Goal: Obtain resource: Download file/media

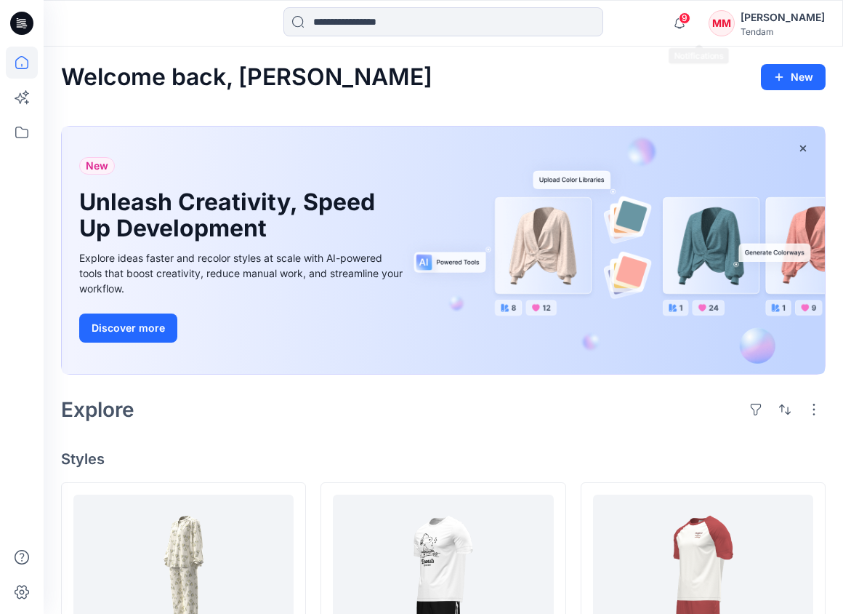
click at [691, 20] on span "9" at bounding box center [685, 18] width 12 height 12
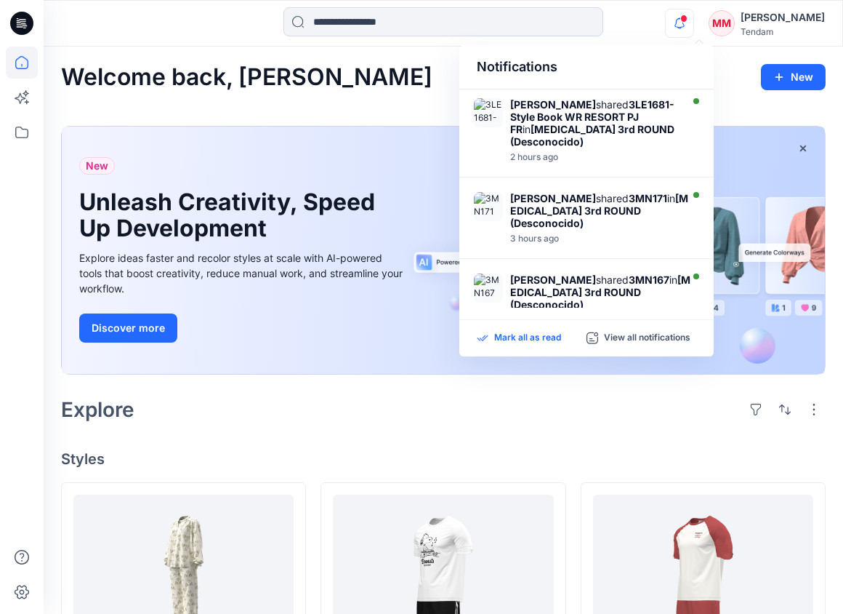
click at [551, 339] on p "Mark all as read" at bounding box center [527, 337] width 67 height 13
click at [25, 136] on icon at bounding box center [22, 132] width 32 height 32
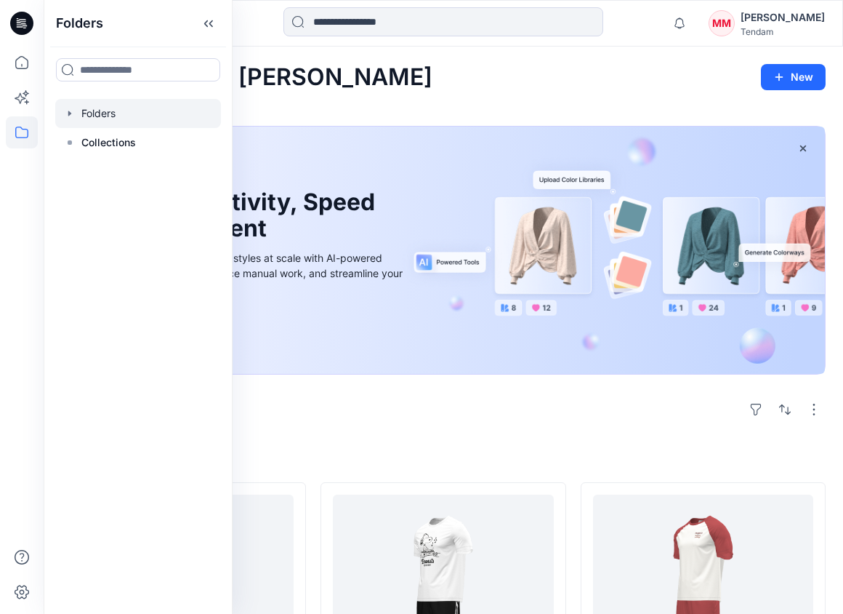
click at [112, 108] on div at bounding box center [138, 113] width 166 height 29
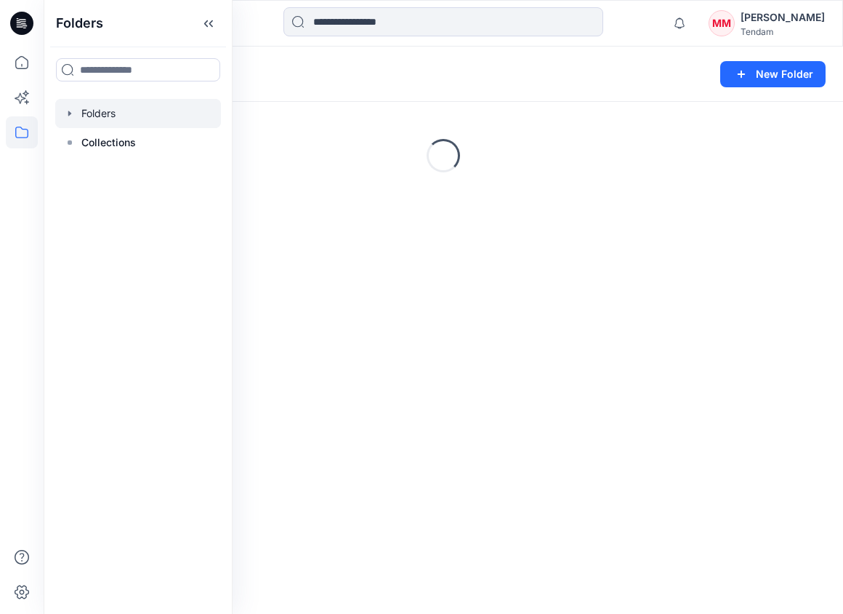
click at [483, 87] on div "Folders New Folder" at bounding box center [444, 74] width 800 height 55
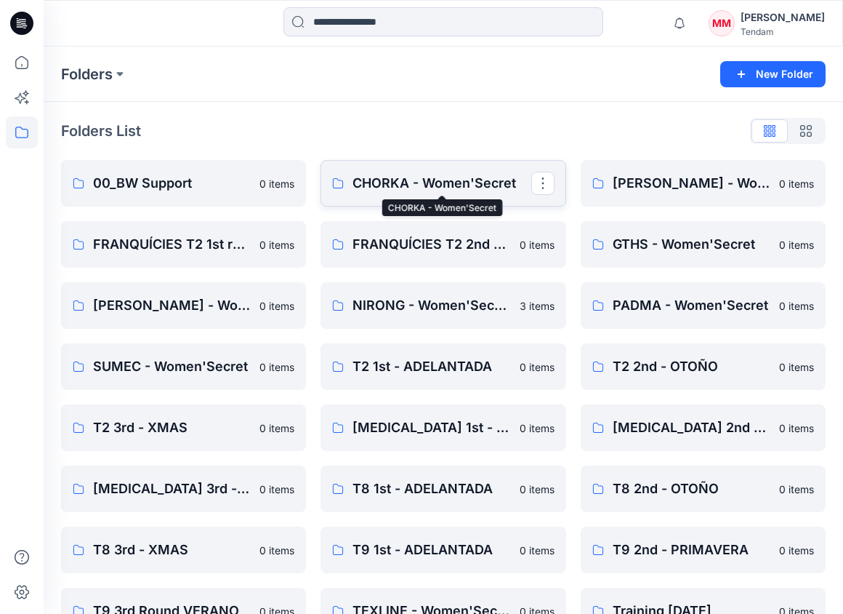
click at [433, 181] on p "CHORKA - Women'Secret" at bounding box center [442, 183] width 178 height 20
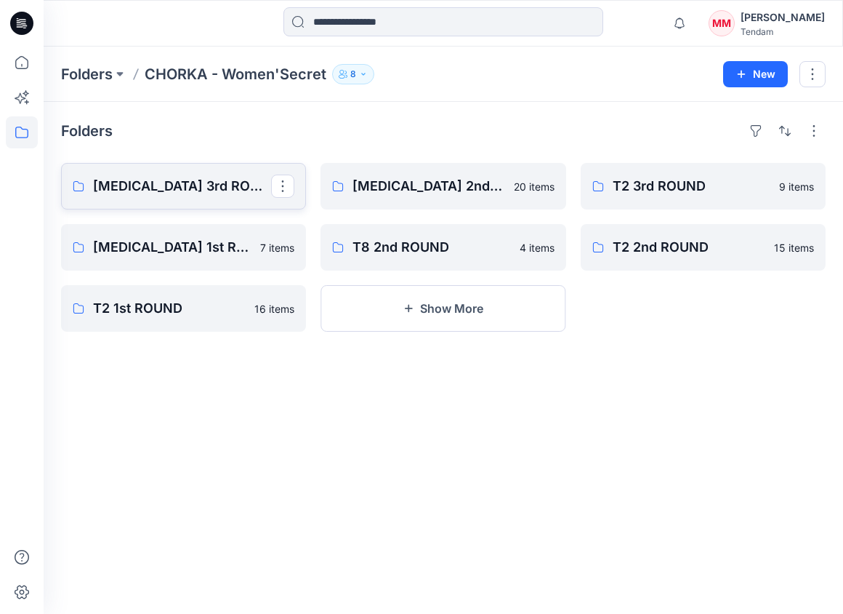
click at [200, 186] on p "[MEDICAL_DATA] 3rd ROUND" at bounding box center [182, 186] width 178 height 20
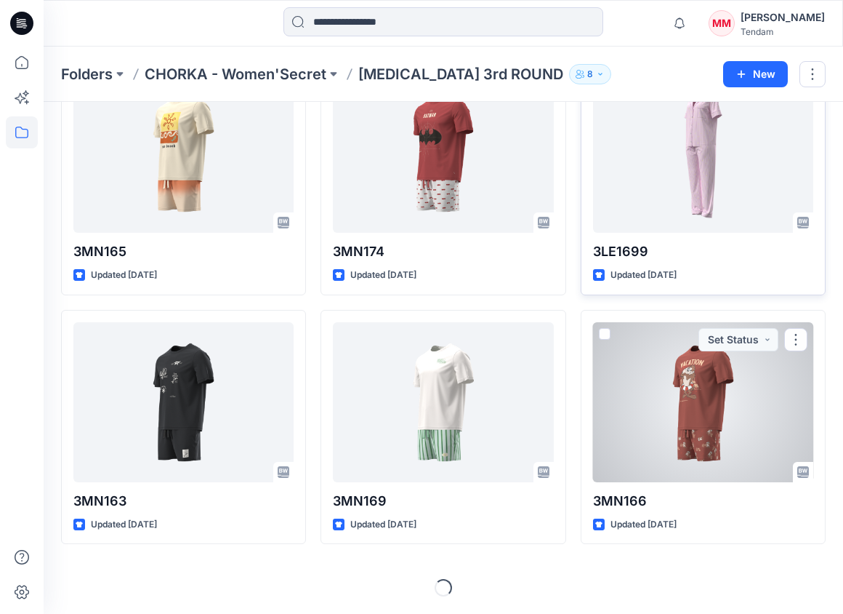
scroll to position [797, 0]
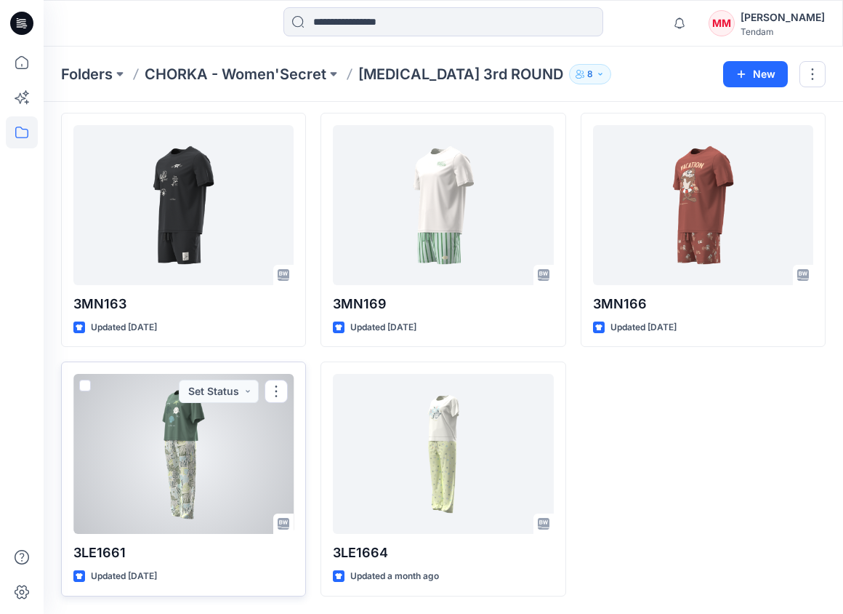
click at [173, 462] on div at bounding box center [183, 454] width 220 height 160
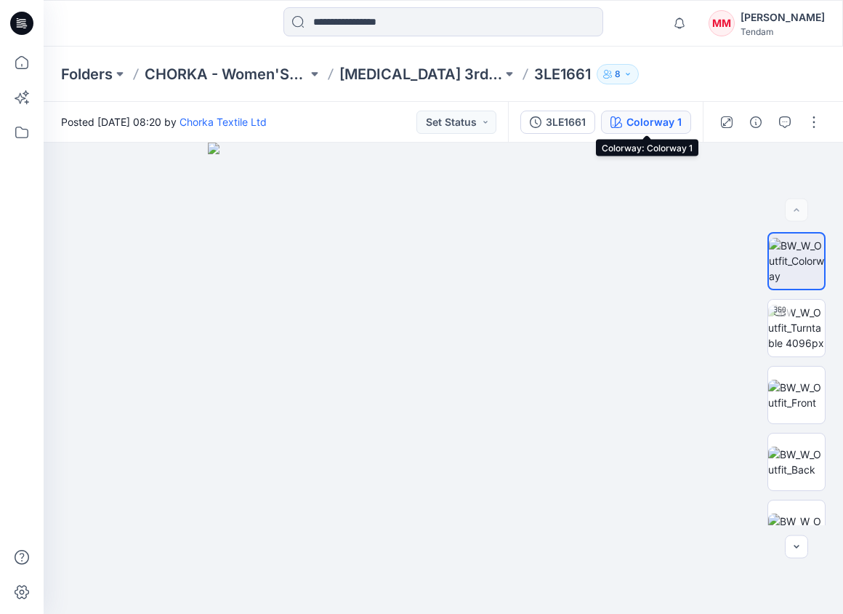
click at [670, 129] on div "Colorway 1" at bounding box center [654, 122] width 55 height 16
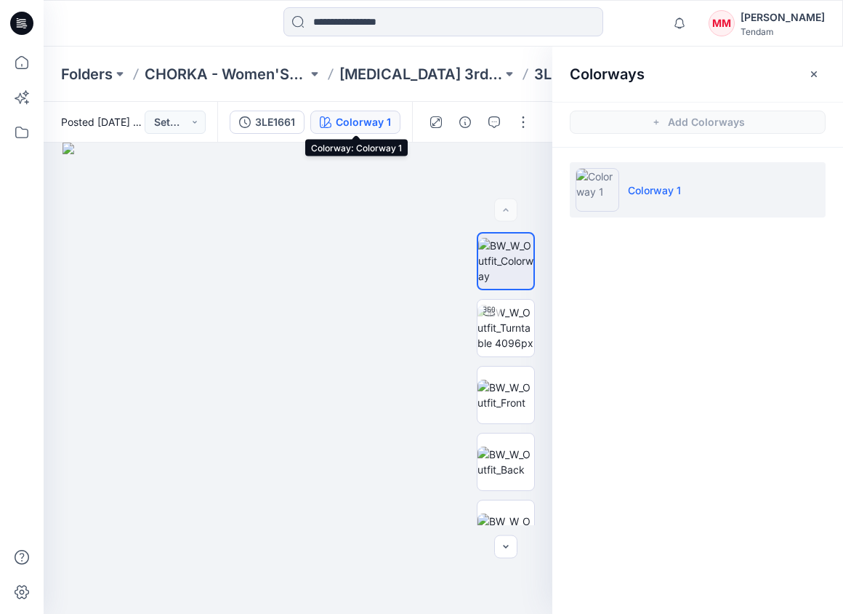
click at [369, 116] on div "Colorway 1" at bounding box center [363, 122] width 55 height 16
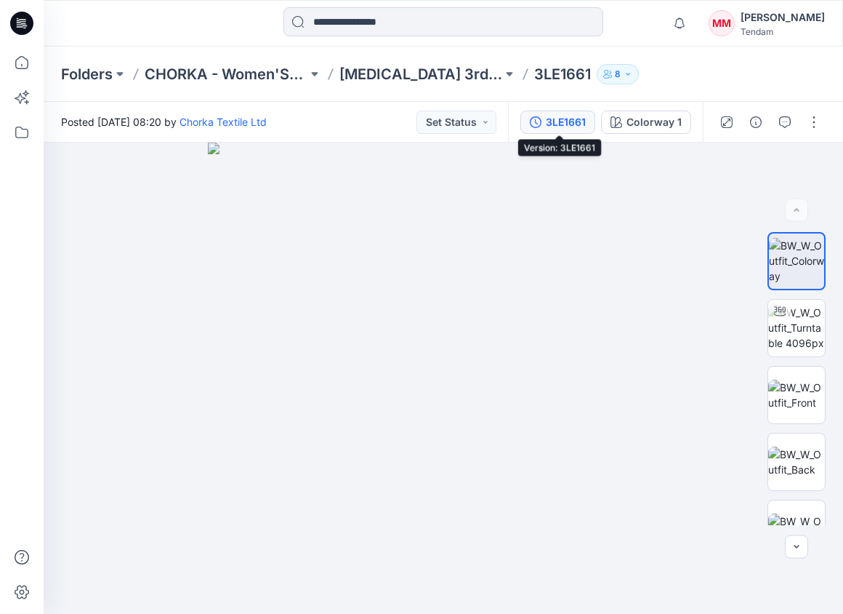
click at [576, 121] on div "3LE1661" at bounding box center [566, 122] width 40 height 16
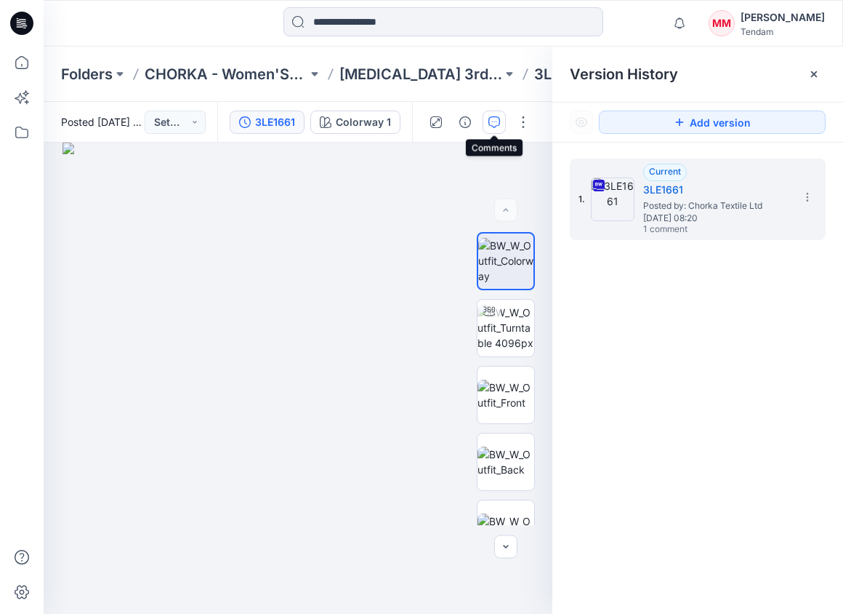
click at [491, 118] on icon "button" at bounding box center [495, 122] width 12 height 12
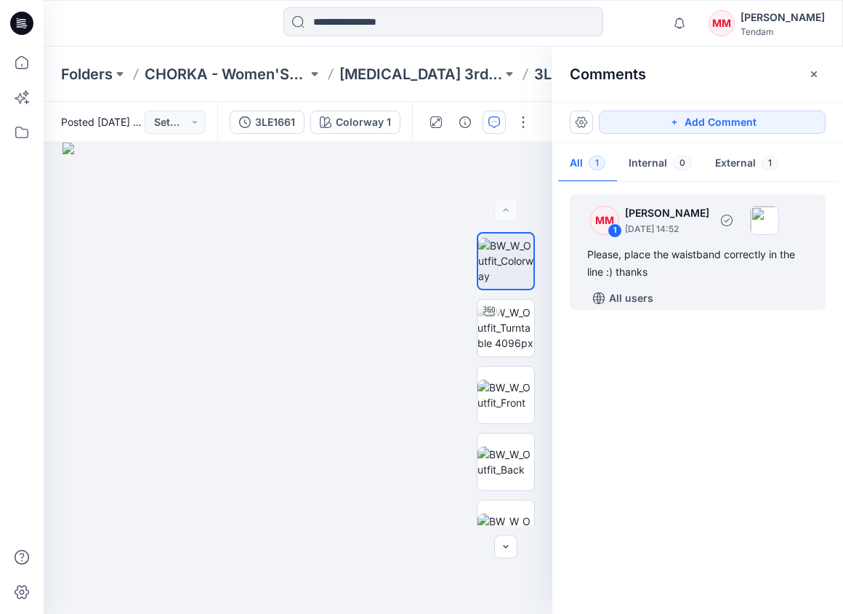
click at [631, 226] on p "[DATE] 14:52" at bounding box center [667, 229] width 84 height 15
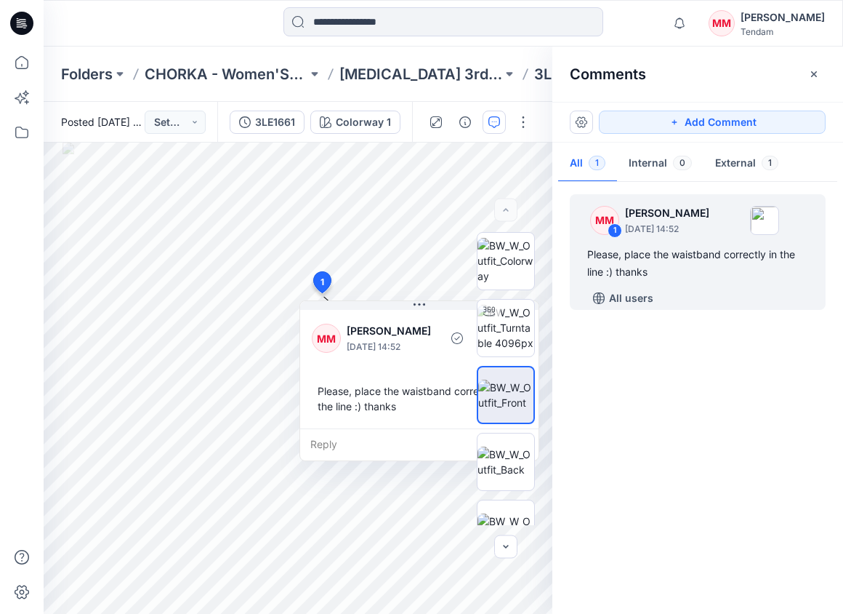
click at [408, 63] on div "Folders CHORKA - Women'Secret [MEDICAL_DATA] 3rd ROUND 3LE1661 8" at bounding box center [444, 74] width 800 height 55
click at [408, 67] on p "[MEDICAL_DATA] 3rd ROUND" at bounding box center [420, 74] width 163 height 20
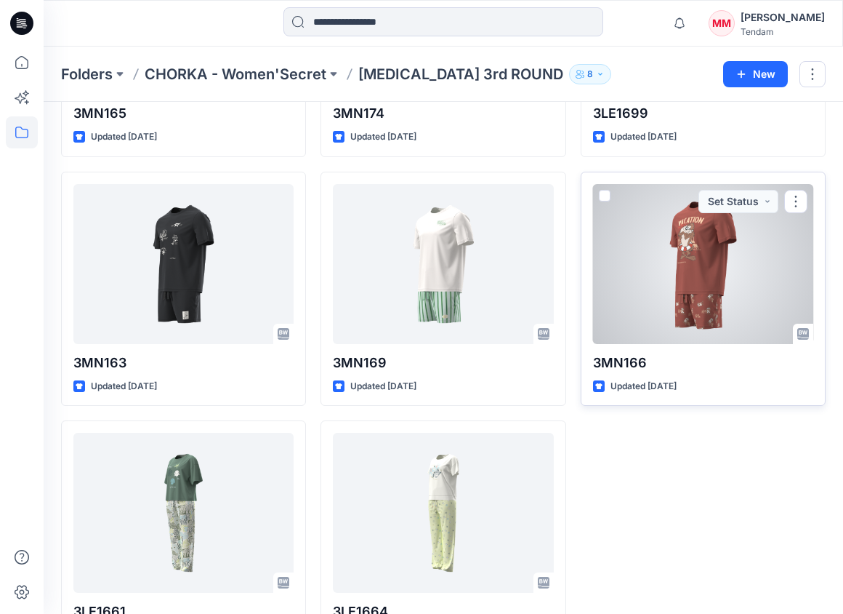
scroll to position [746, 0]
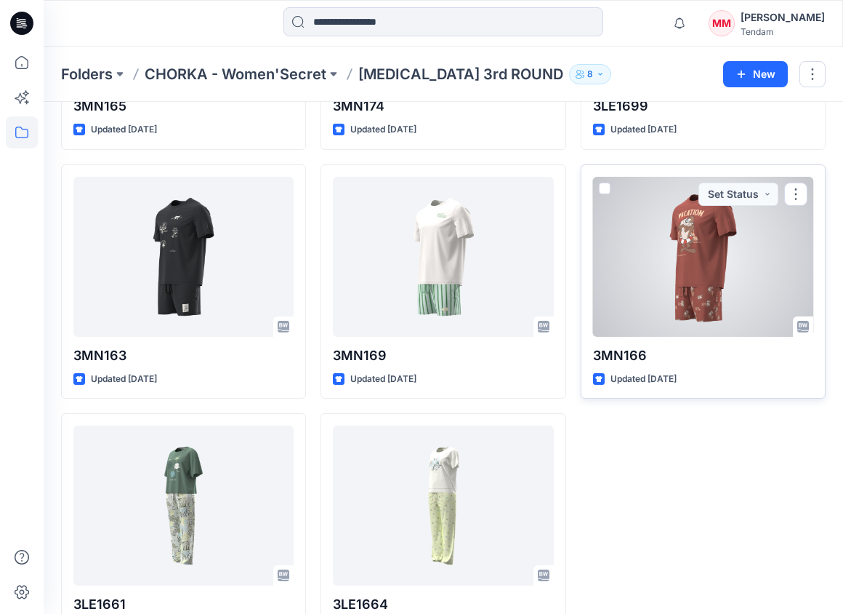
click at [709, 250] on div at bounding box center [703, 257] width 220 height 160
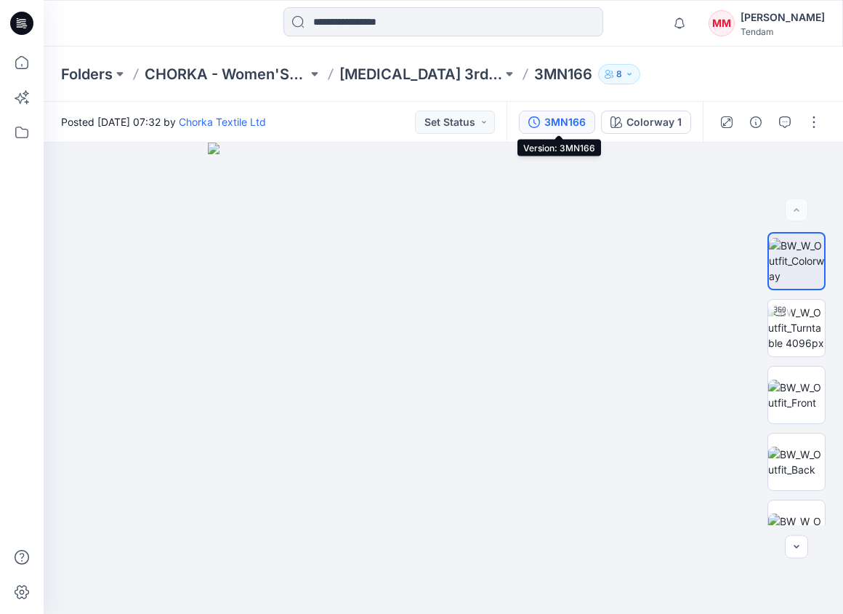
click at [560, 129] on button "3MN166" at bounding box center [557, 121] width 76 height 23
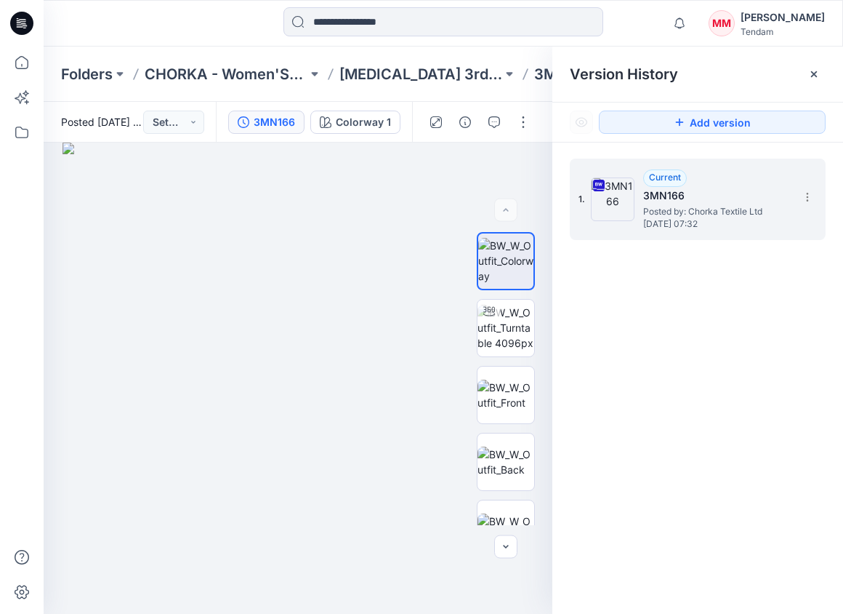
click at [794, 192] on div "1. Current 3MN166 Posted by: Chorka Textile Ltd [DATE] 07:32" at bounding box center [688, 199] width 218 height 70
drag, startPoint x: 800, startPoint y: 195, endPoint x: 801, endPoint y: 203, distance: 8.0
click at [800, 196] on section at bounding box center [806, 196] width 23 height 23
click at [695, 229] on span "Download Source BW File" at bounding box center [733, 225] width 121 height 17
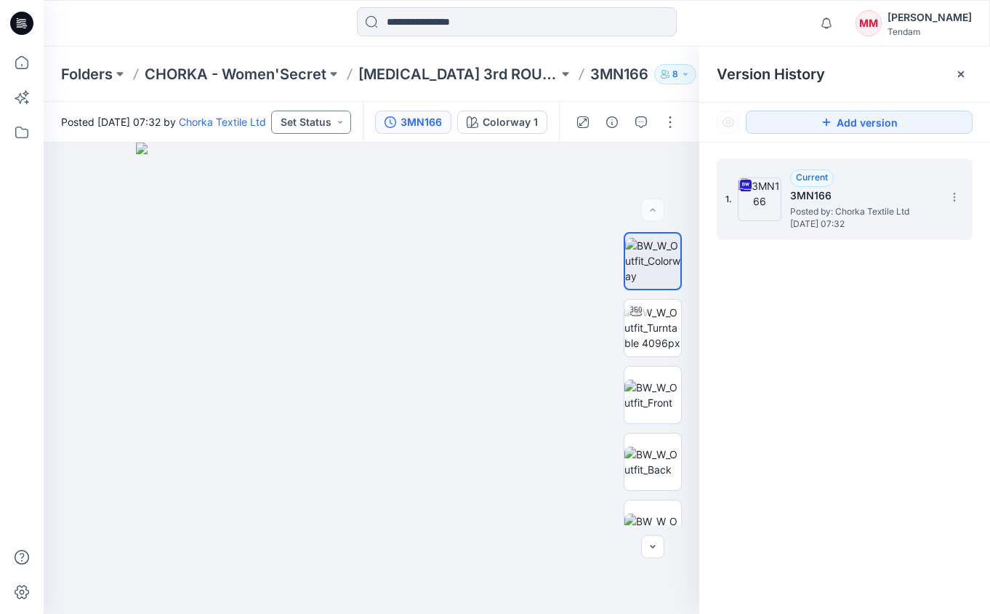
click at [346, 113] on button "Set Status" at bounding box center [311, 121] width 80 height 23
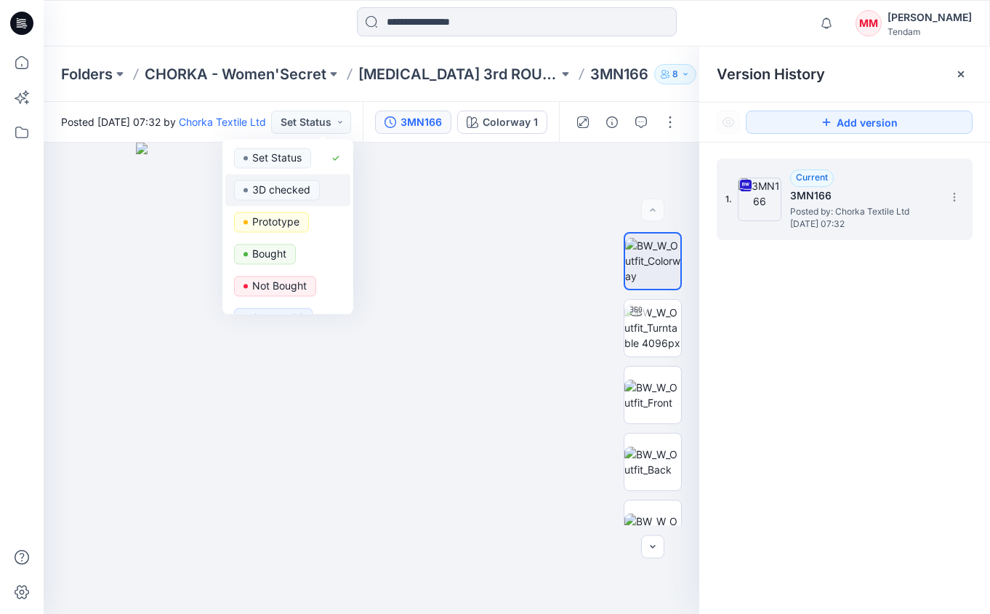
click at [299, 185] on p "3D checked" at bounding box center [281, 189] width 58 height 19
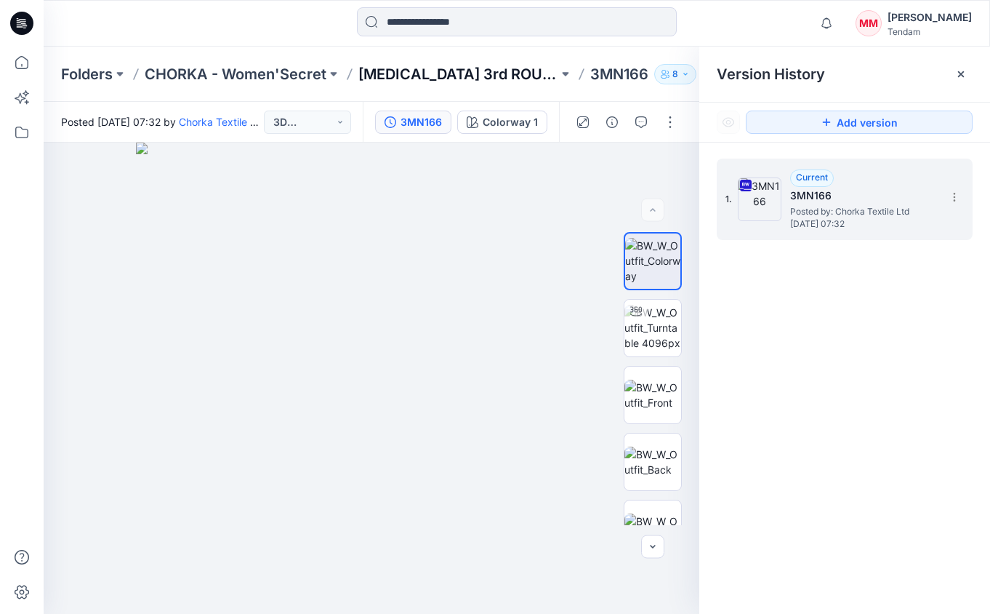
click at [441, 65] on p "[MEDICAL_DATA] 3rd ROUND" at bounding box center [458, 74] width 200 height 20
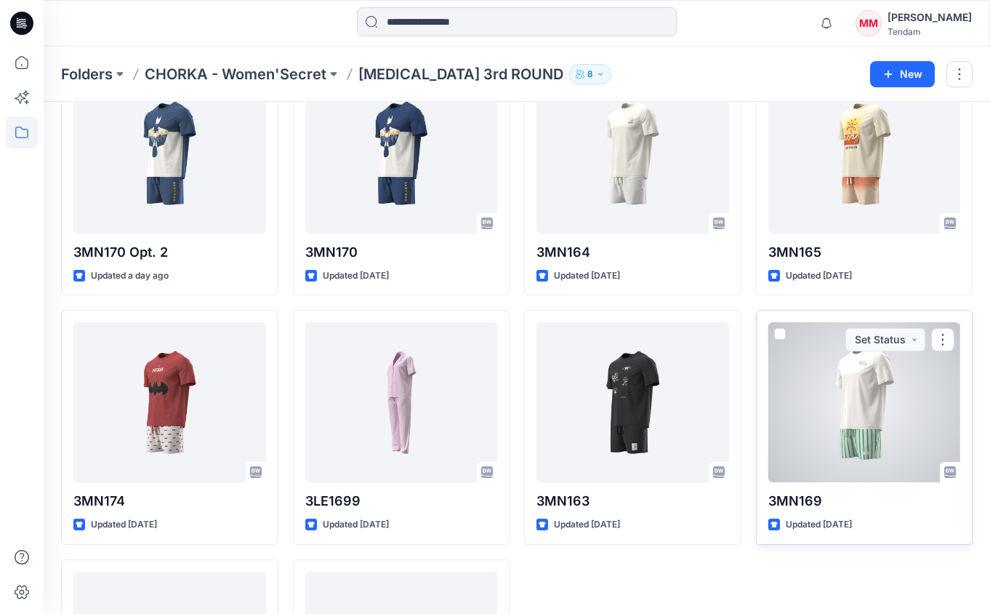
scroll to position [548, 0]
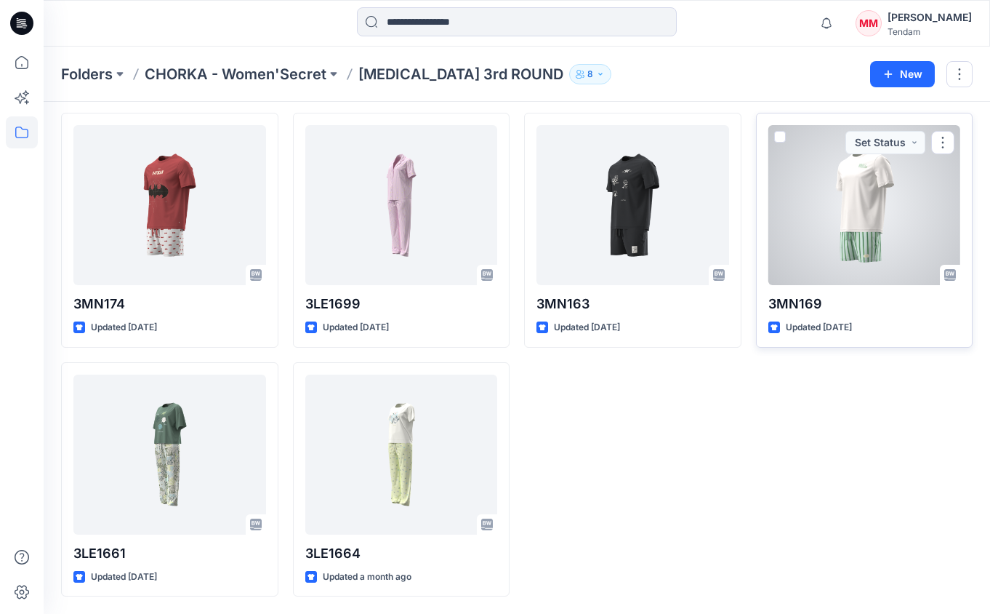
click at [843, 196] on div at bounding box center [864, 205] width 193 height 160
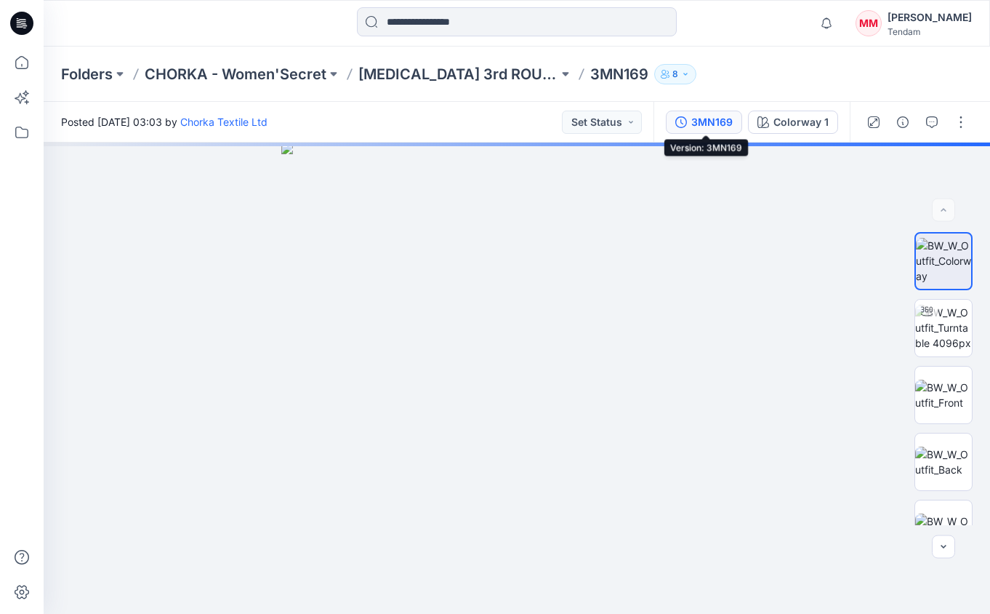
click at [712, 121] on div "3MN169" at bounding box center [711, 122] width 41 height 16
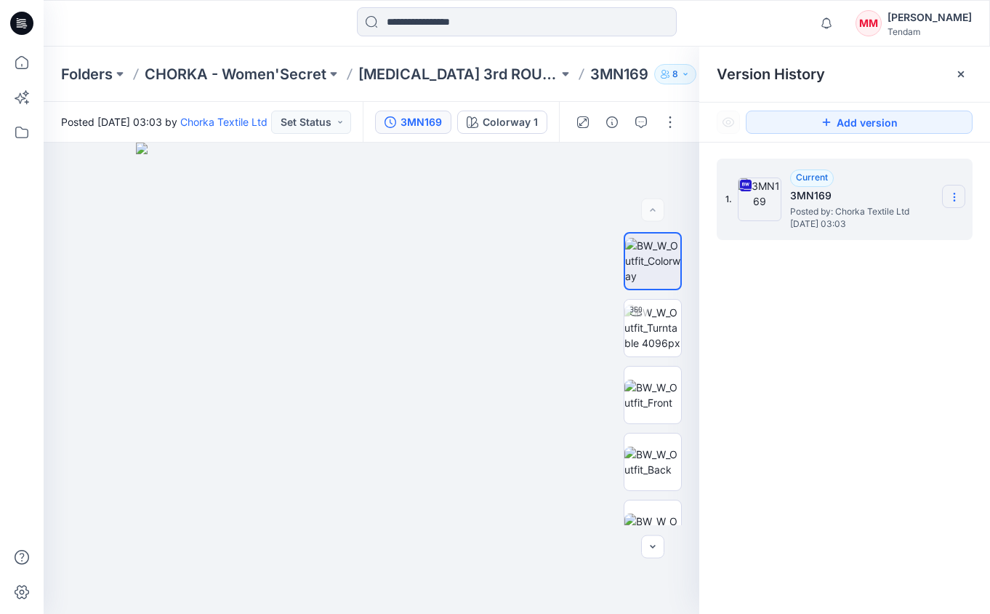
click at [843, 191] on section at bounding box center [953, 196] width 23 height 23
click at [843, 229] on span "Download Source BW File" at bounding box center [880, 225] width 121 height 17
click at [325, 118] on button "Set Status" at bounding box center [311, 121] width 80 height 23
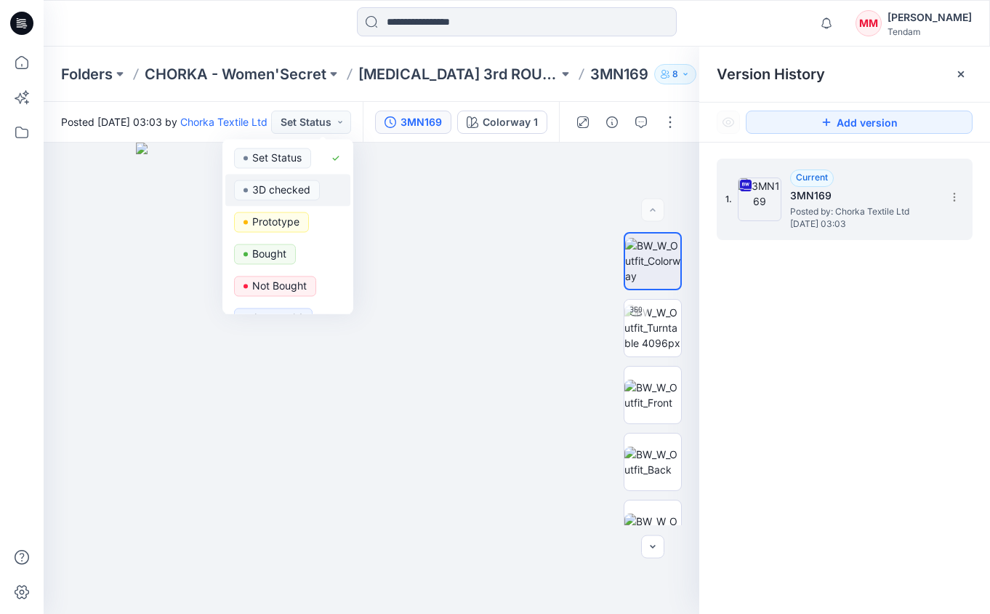
click at [305, 183] on p "3D checked" at bounding box center [281, 189] width 58 height 19
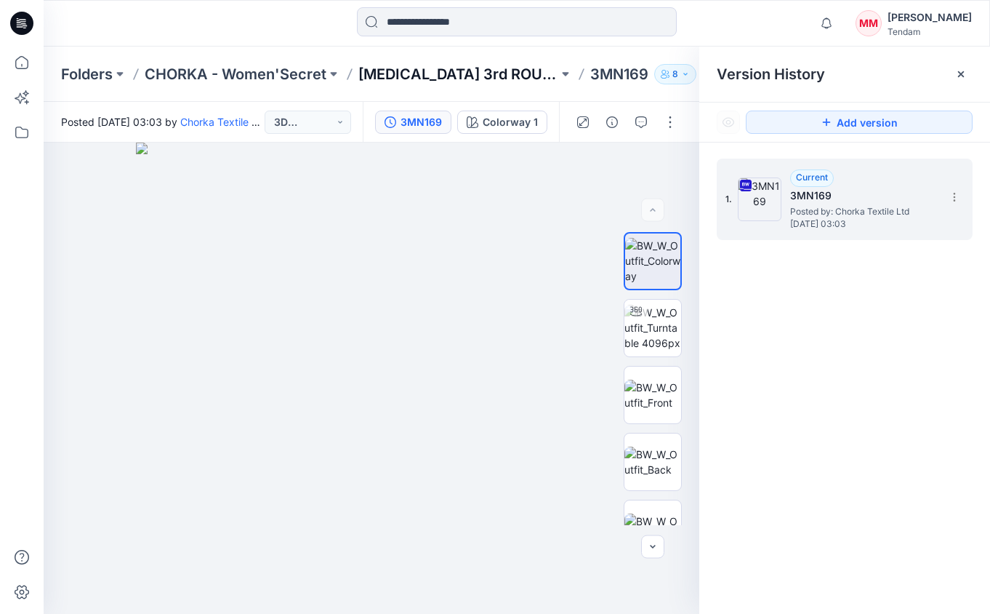
click at [385, 80] on p "[MEDICAL_DATA] 3rd ROUND" at bounding box center [458, 74] width 200 height 20
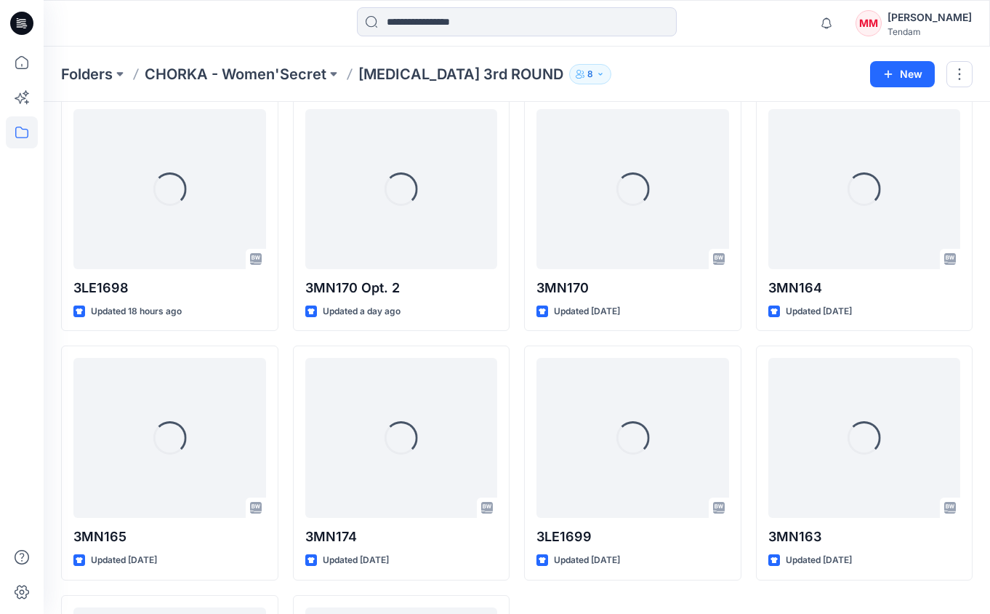
scroll to position [548, 0]
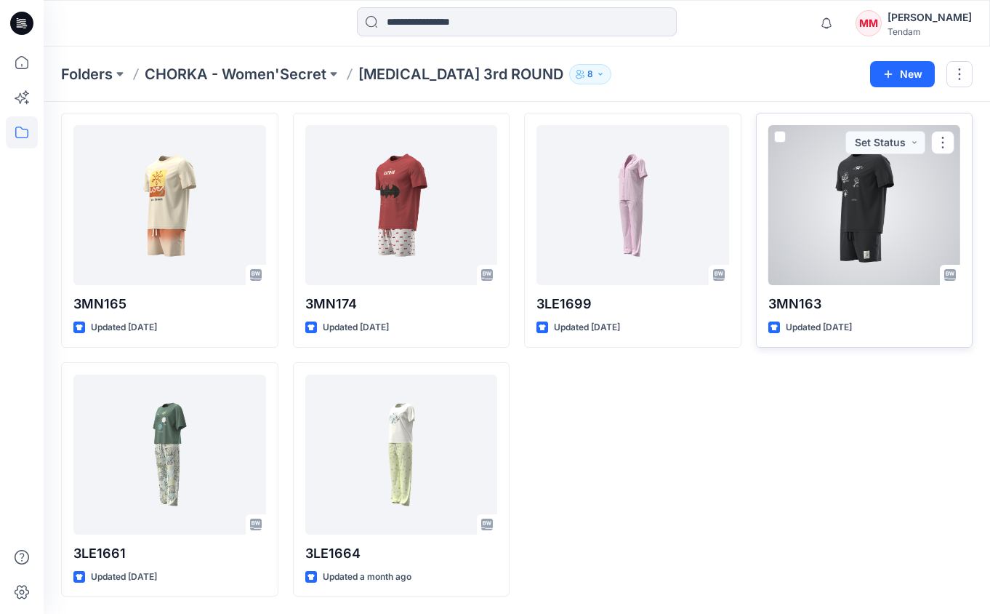
click at [843, 217] on div at bounding box center [864, 205] width 193 height 160
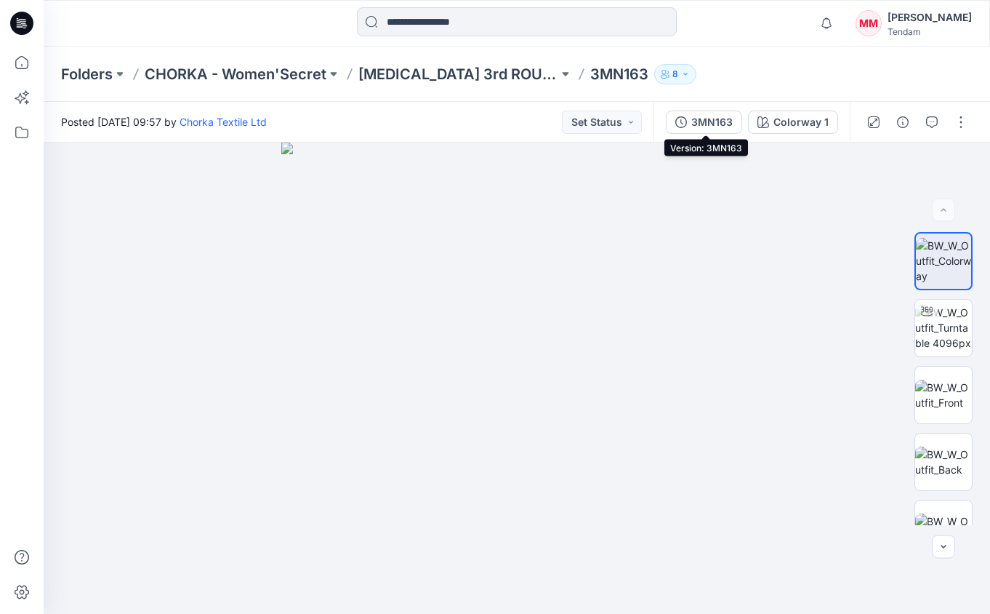
drag, startPoint x: 725, startPoint y: 123, endPoint x: 742, endPoint y: 128, distance: 17.5
click at [726, 124] on div "3MN163" at bounding box center [711, 122] width 41 height 16
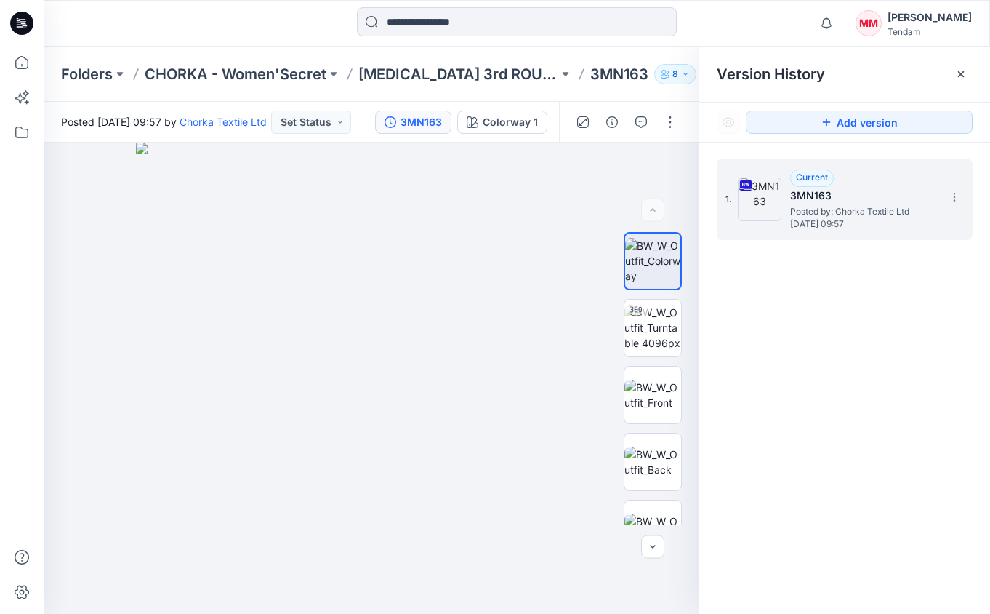
click at [843, 189] on div "1. Current 3MN163 Posted by: Chorka Textile Ltd [DATE] 09:57" at bounding box center [835, 199] width 218 height 70
click at [843, 190] on section at bounding box center [953, 196] width 23 height 23
click at [843, 221] on span "Download Source BW File" at bounding box center [880, 225] width 121 height 17
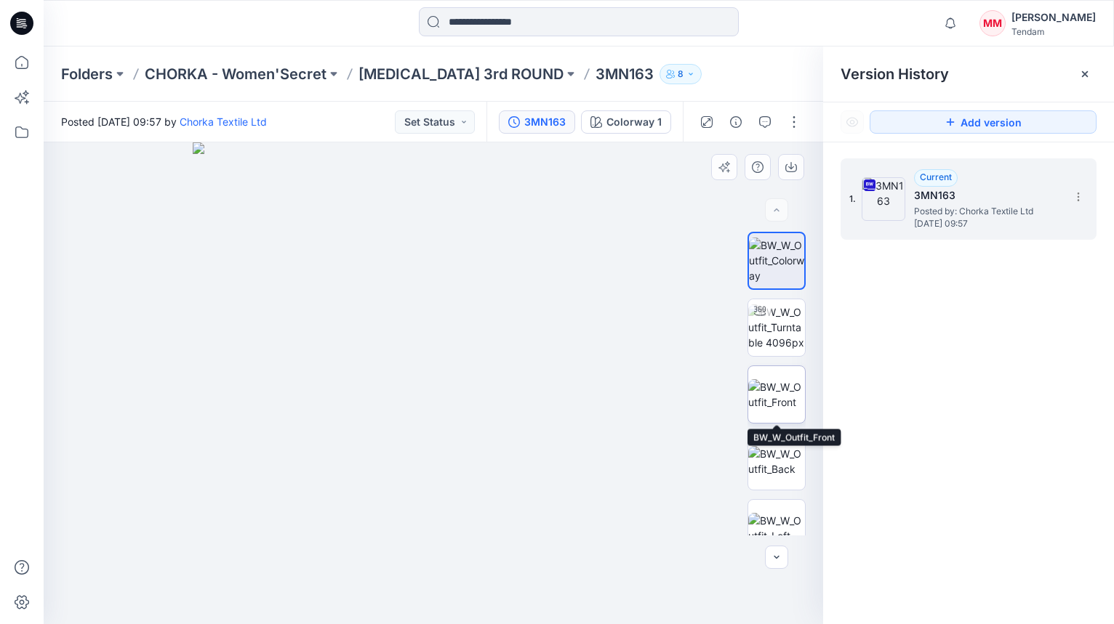
click at [779, 380] on img at bounding box center [776, 394] width 57 height 31
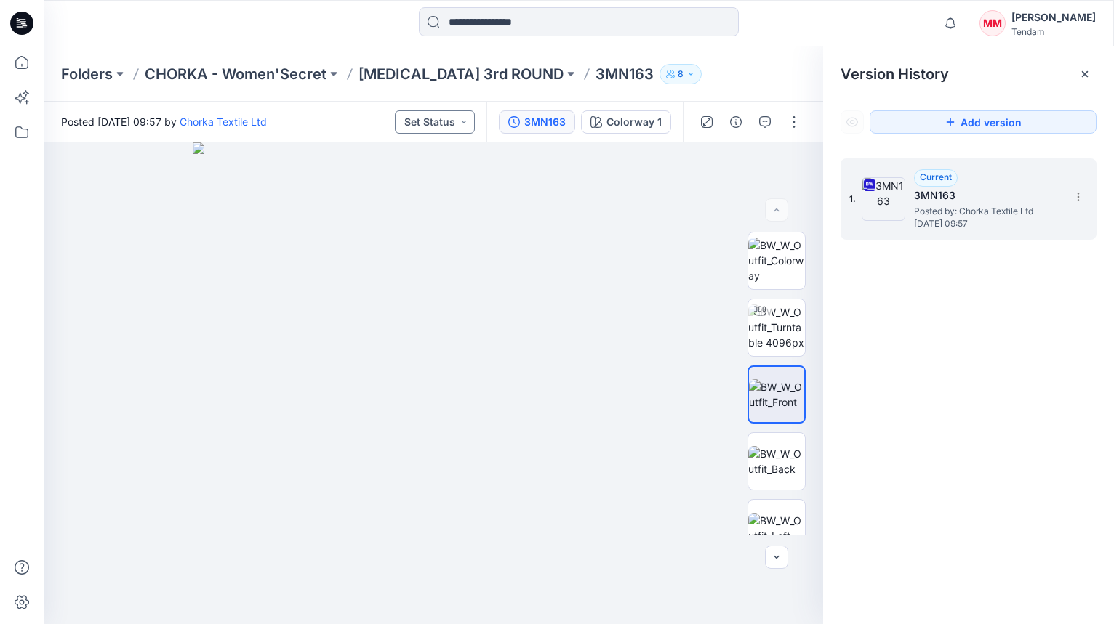
click at [458, 131] on button "Set Status" at bounding box center [435, 121] width 80 height 23
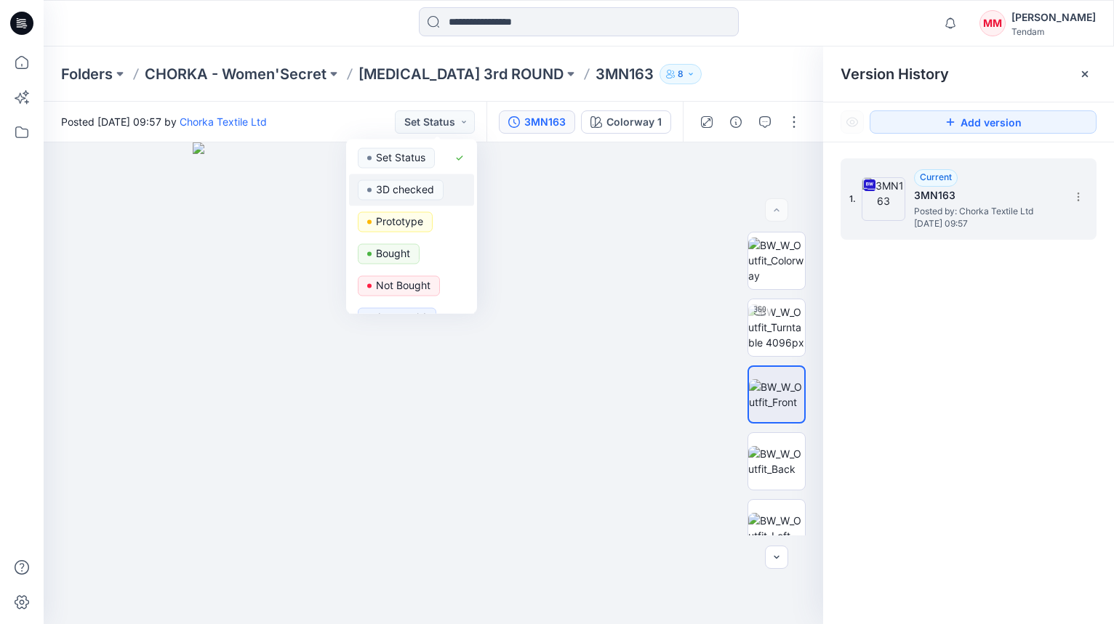
click at [429, 190] on p "3D checked" at bounding box center [405, 189] width 58 height 19
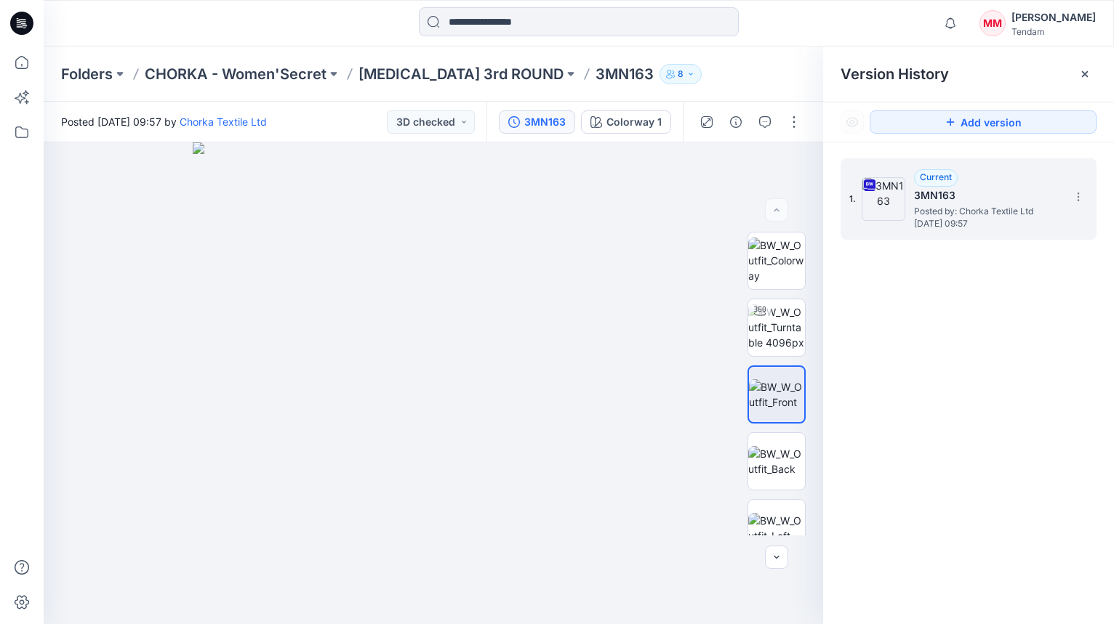
click at [417, 58] on div "Folders CHORKA - Women'Secret [MEDICAL_DATA] 3rd ROUND 3MN163 8" at bounding box center [579, 74] width 1070 height 55
click at [418, 64] on p "[MEDICAL_DATA] 3rd ROUND" at bounding box center [460, 74] width 205 height 20
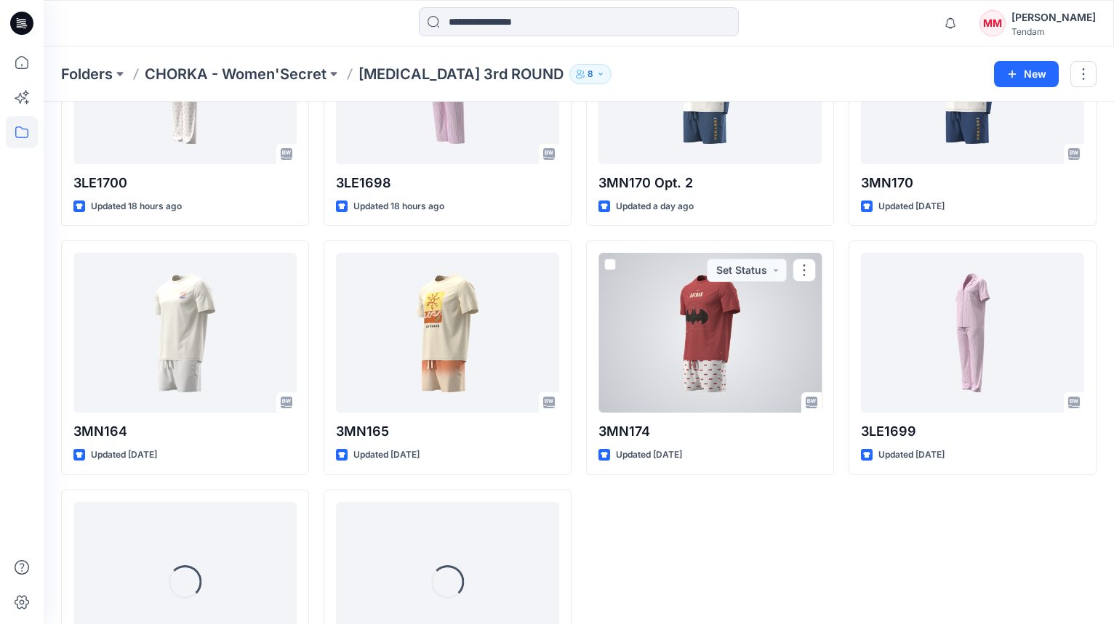
scroll to position [537, 0]
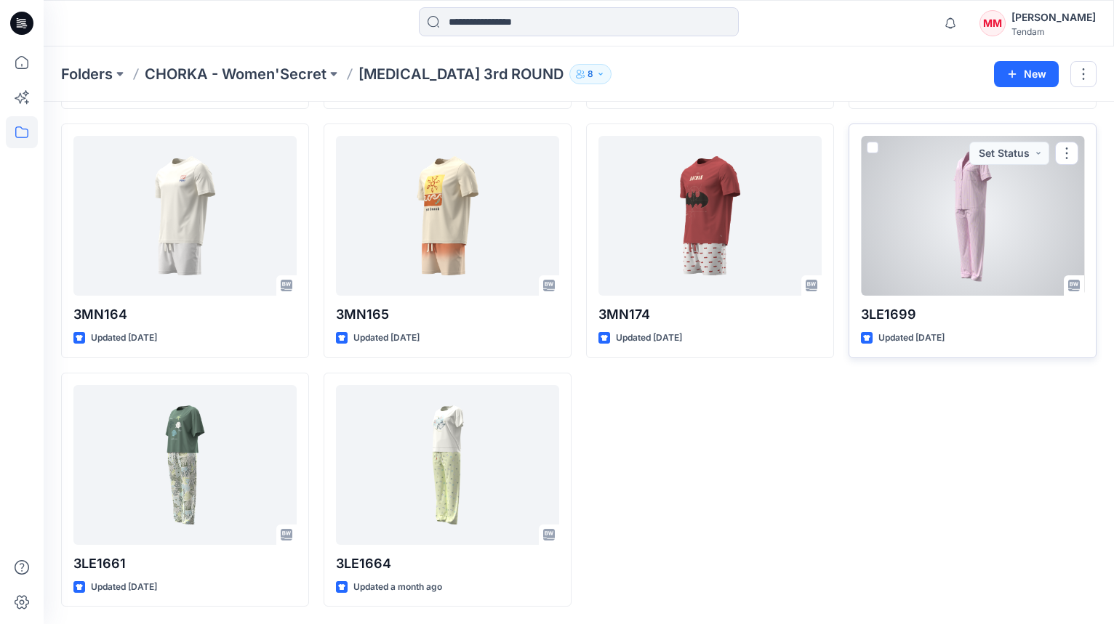
click at [843, 233] on div at bounding box center [972, 216] width 223 height 160
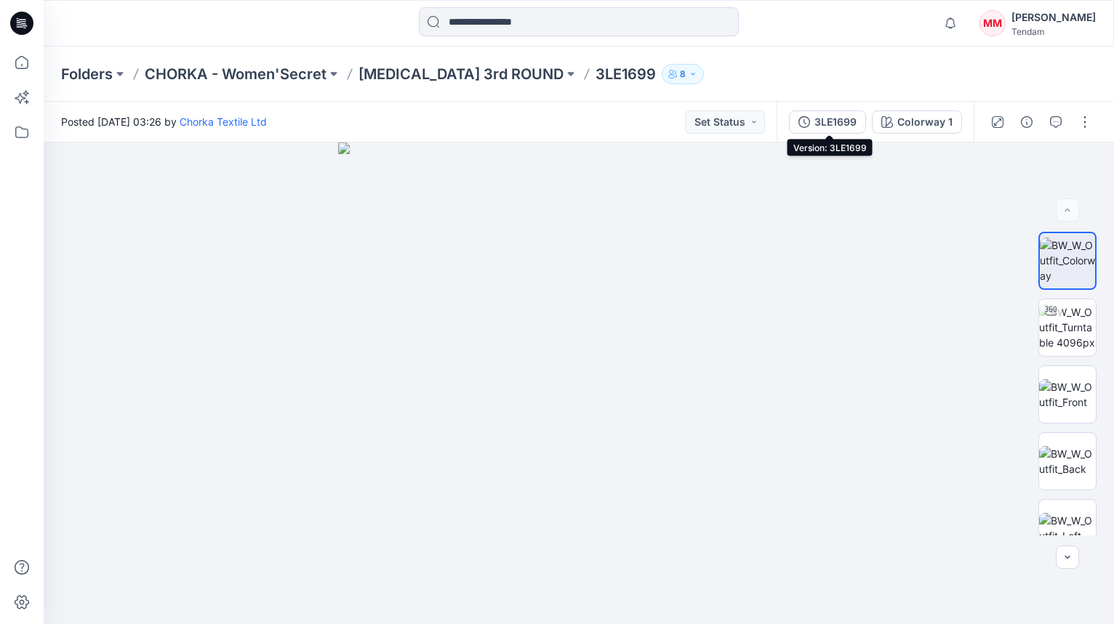
click at [833, 118] on div "3LE1699" at bounding box center [835, 122] width 42 height 16
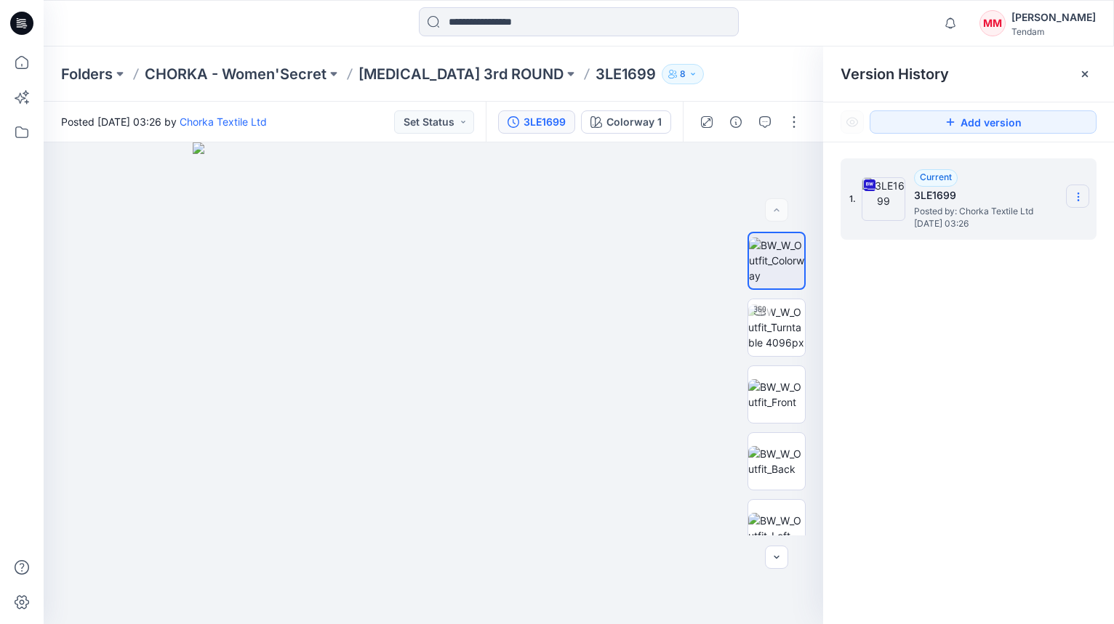
click at [843, 186] on section at bounding box center [1077, 196] width 23 height 23
click at [843, 229] on span "Download Source BW File" at bounding box center [1004, 225] width 121 height 17
click at [550, 122] on div "3LE1699" at bounding box center [544, 122] width 42 height 16
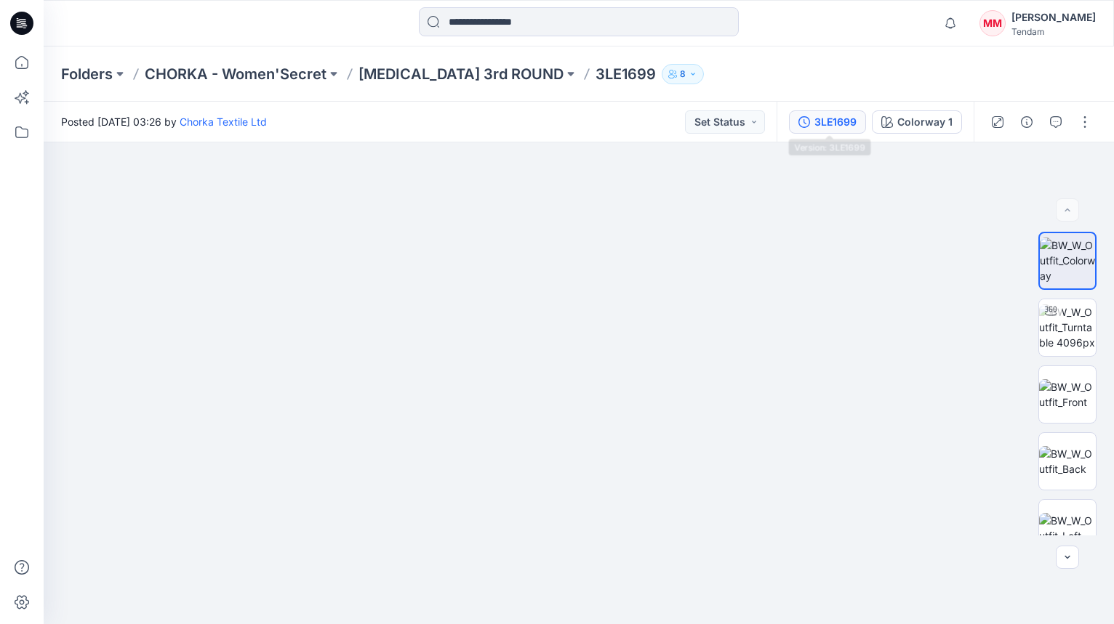
click at [835, 122] on div "3LE1699" at bounding box center [835, 122] width 42 height 16
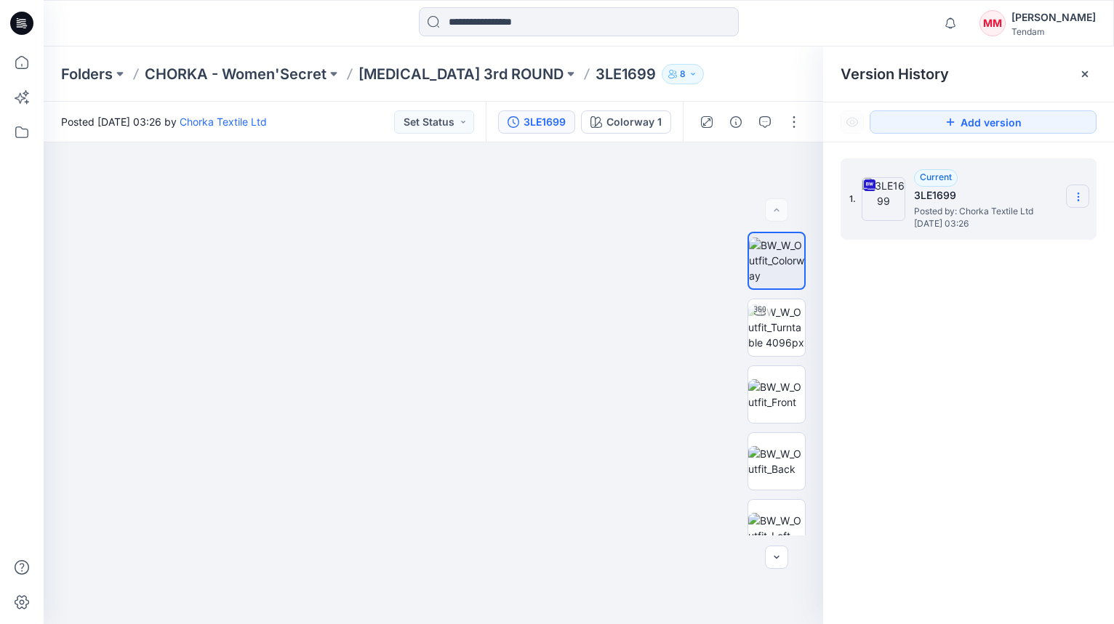
click at [843, 198] on icon at bounding box center [1078, 197] width 12 height 12
click at [843, 222] on span "Download Source BW File" at bounding box center [1004, 225] width 121 height 17
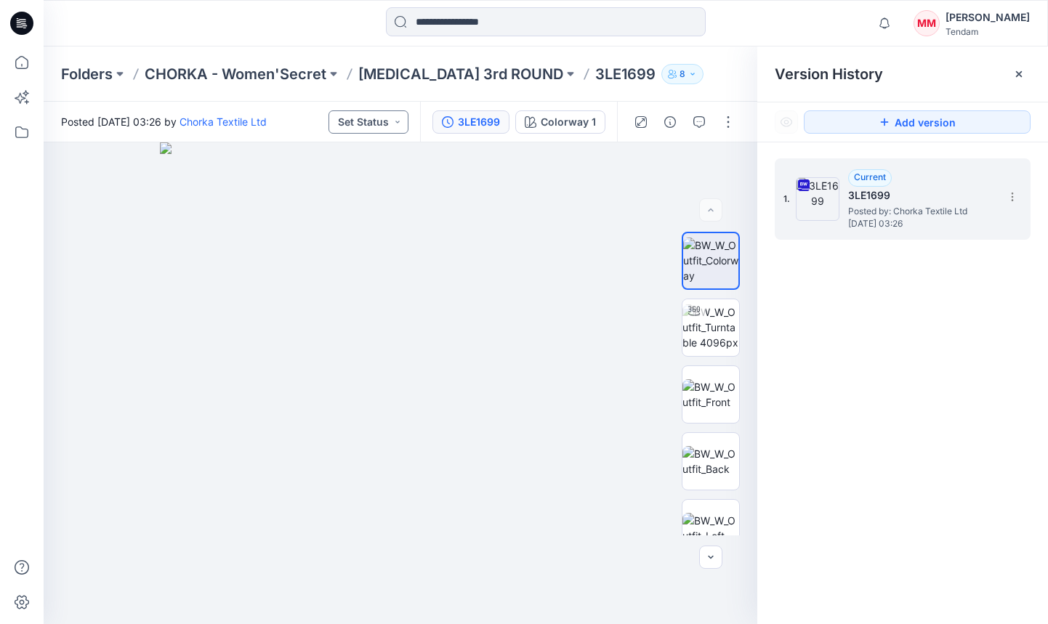
click at [382, 118] on button "Set Status" at bounding box center [369, 121] width 80 height 23
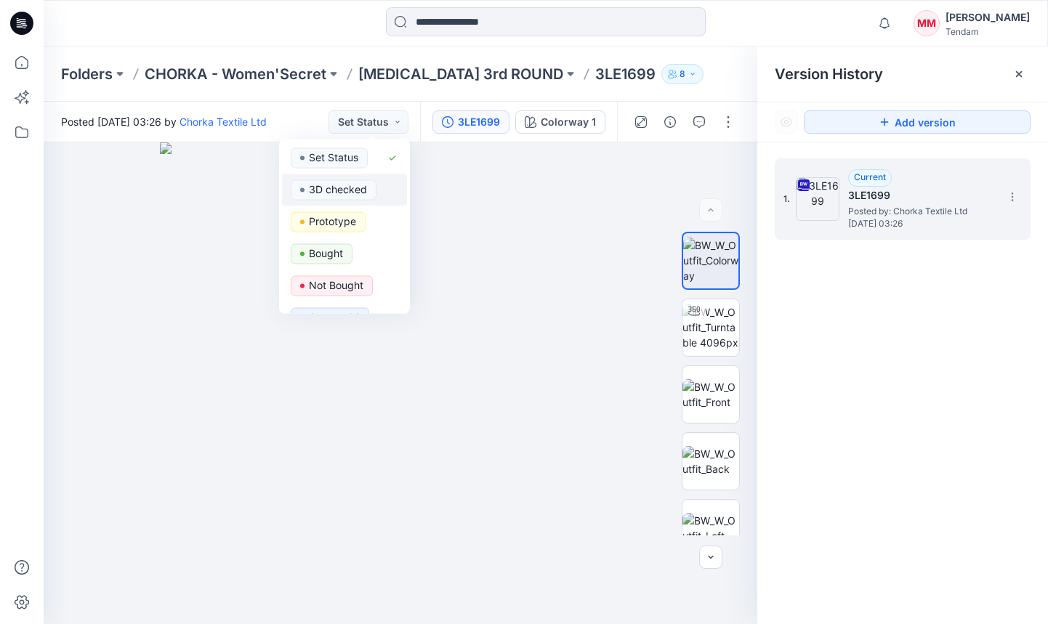
click at [353, 180] on p "3D checked" at bounding box center [338, 189] width 58 height 19
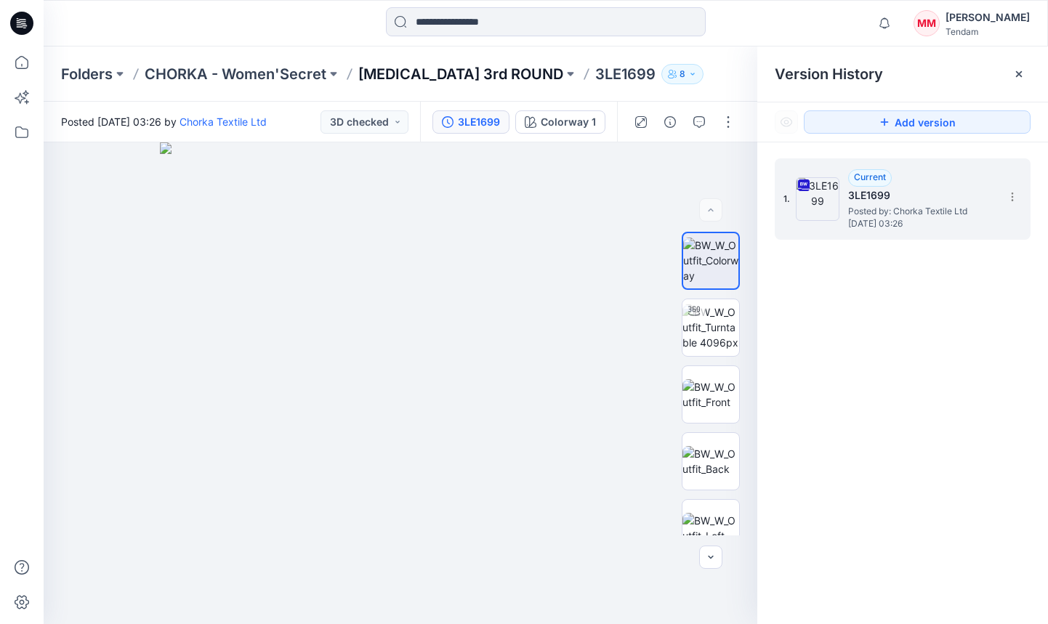
click at [419, 73] on p "[MEDICAL_DATA] 3rd ROUND" at bounding box center [460, 74] width 205 height 20
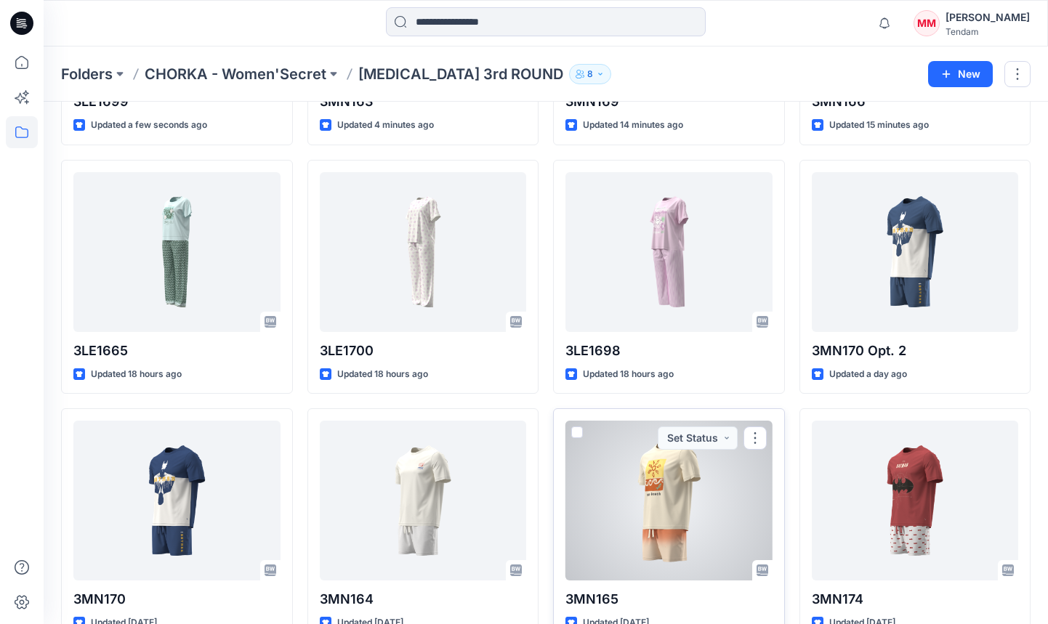
scroll to position [537, 0]
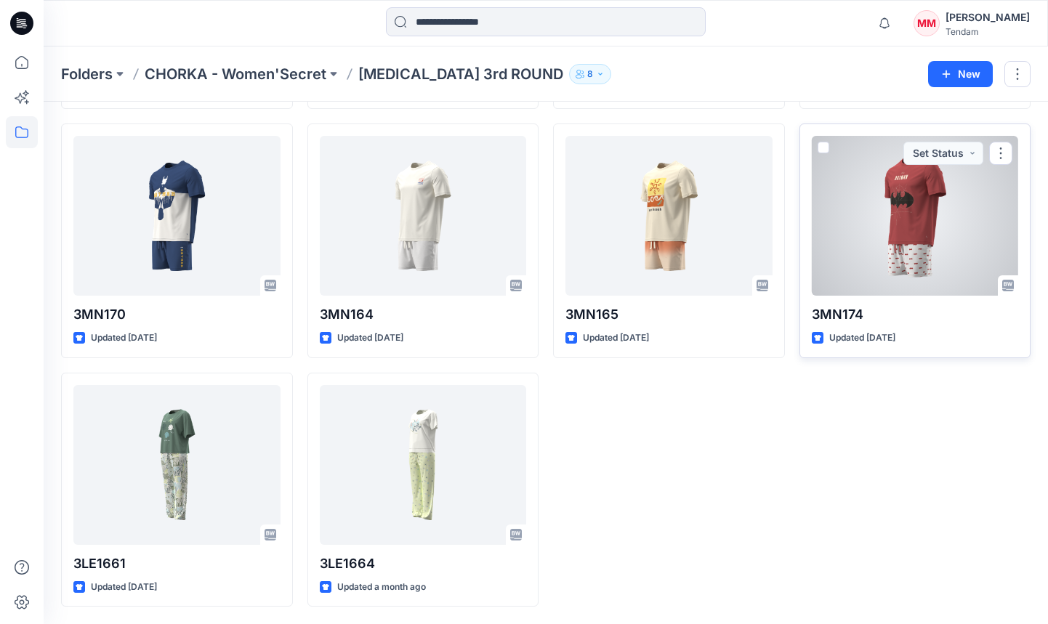
click at [843, 191] on div at bounding box center [915, 216] width 207 height 160
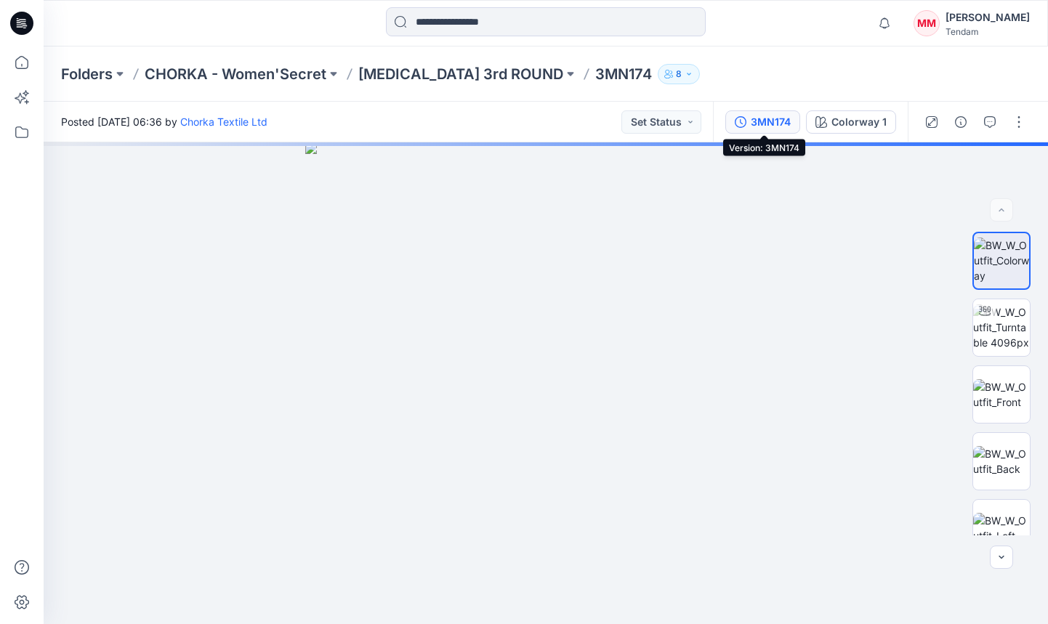
click at [766, 119] on div "3MN174" at bounding box center [771, 122] width 40 height 16
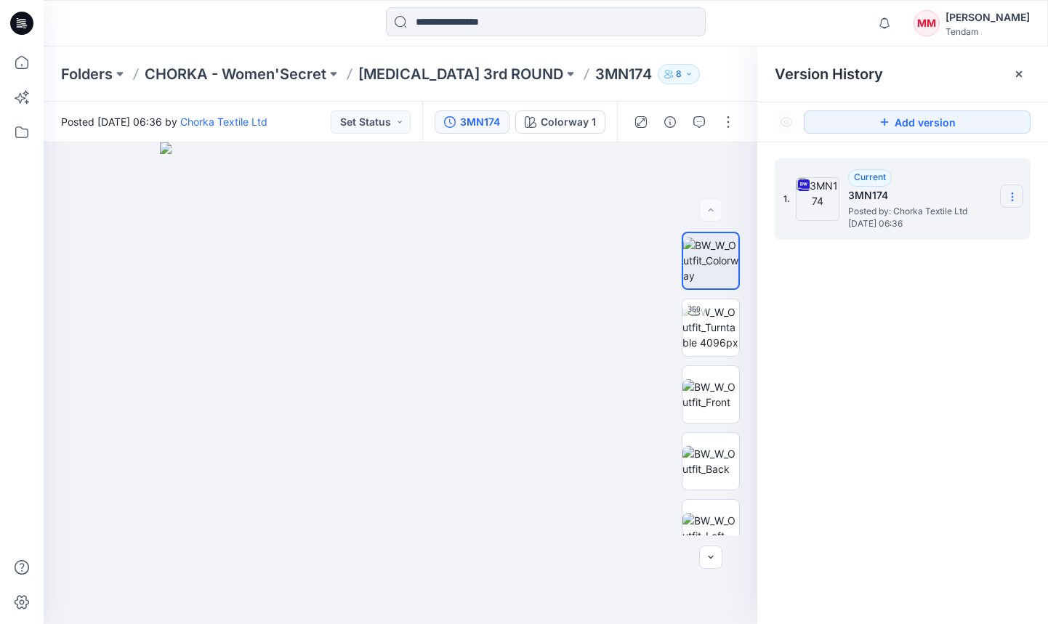
click at [843, 185] on section at bounding box center [1011, 196] width 23 height 23
click at [843, 223] on span "Download Source BW File" at bounding box center [938, 225] width 121 height 17
click at [375, 117] on button "Set Status" at bounding box center [371, 121] width 80 height 23
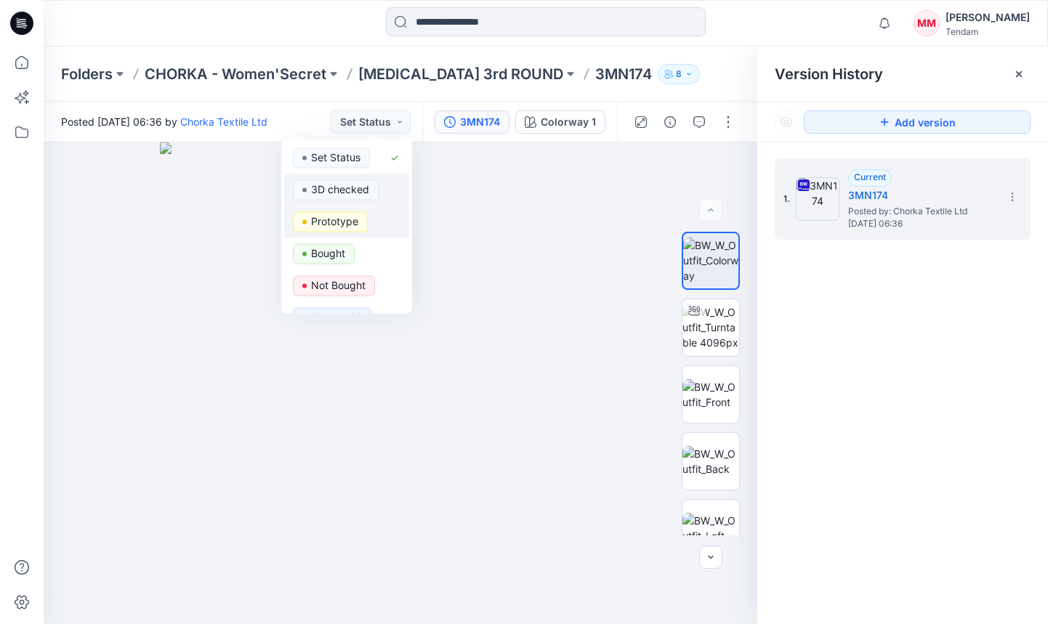
drag, startPoint x: 368, startPoint y: 193, endPoint x: 376, endPoint y: 198, distance: 9.1
click at [369, 194] on span "3D checked" at bounding box center [336, 190] width 86 height 20
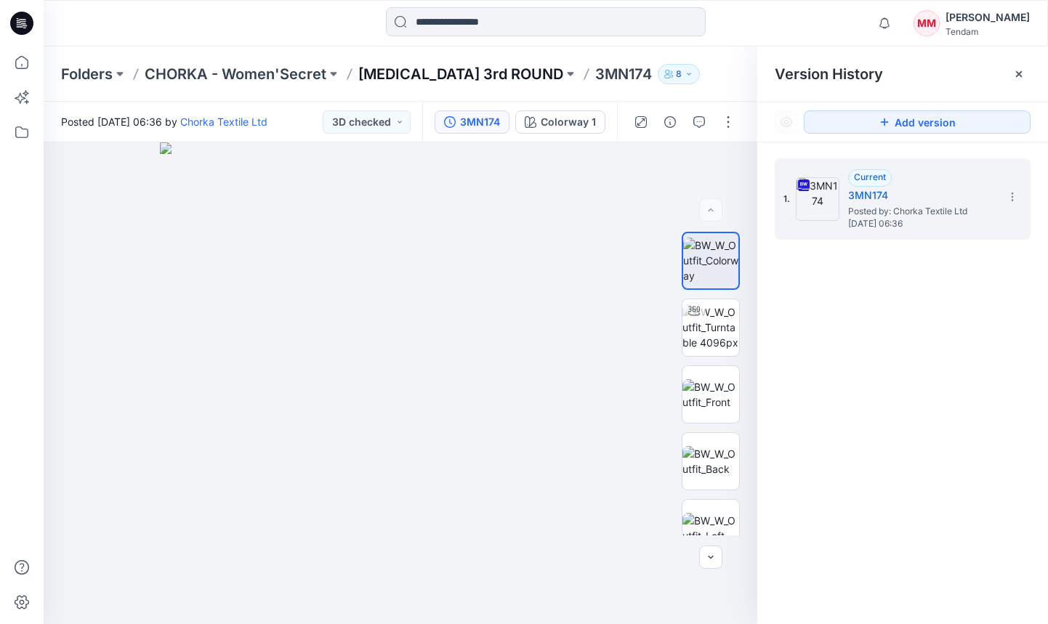
click at [417, 74] on p "[MEDICAL_DATA] 3rd ROUND" at bounding box center [460, 74] width 205 height 20
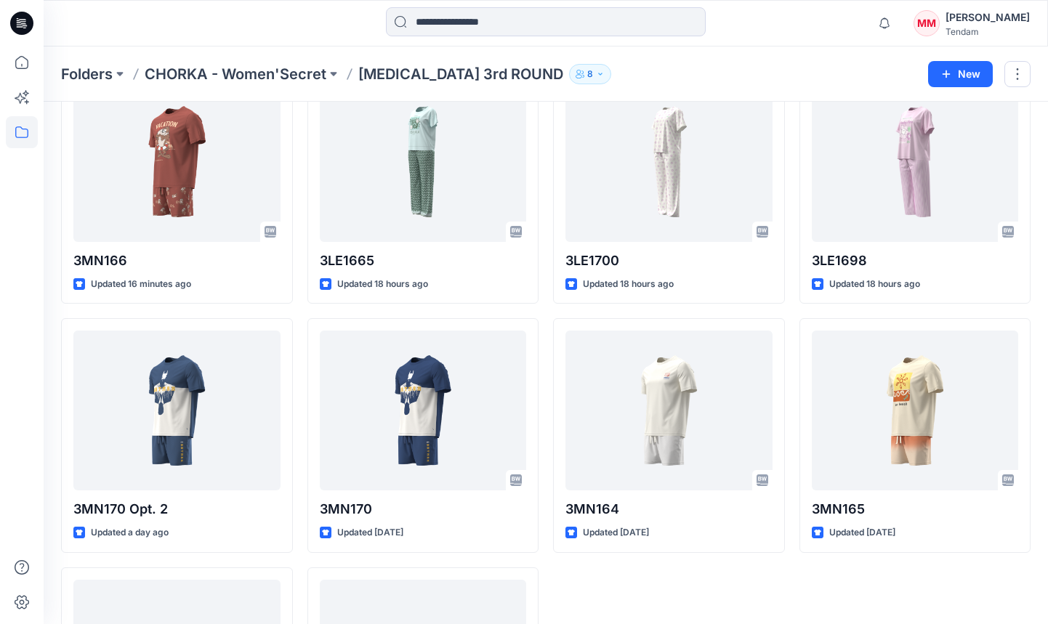
scroll to position [537, 0]
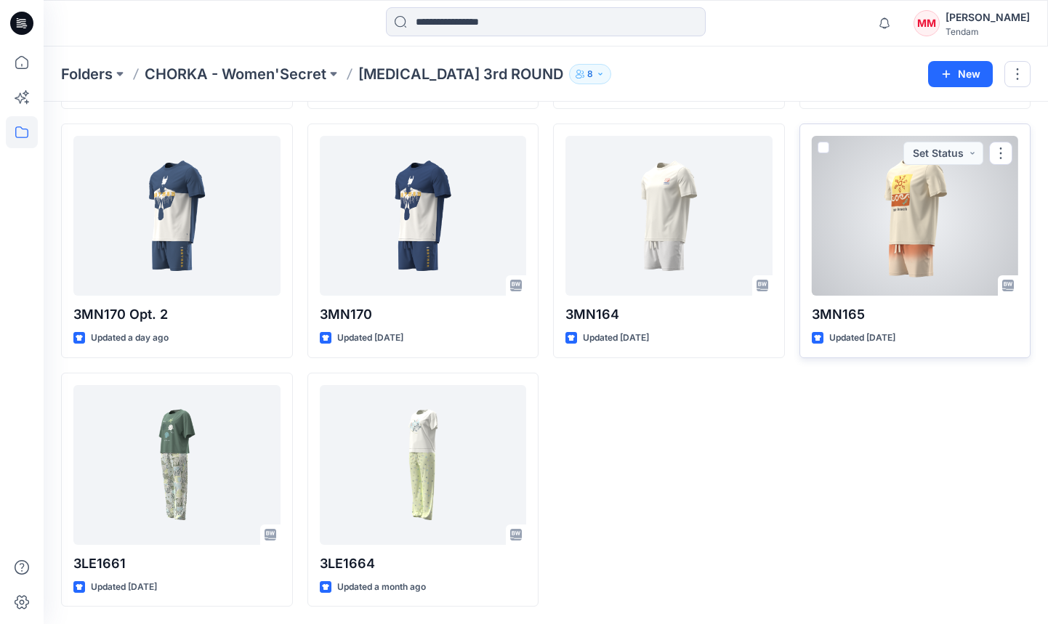
click at [843, 226] on div at bounding box center [915, 216] width 207 height 160
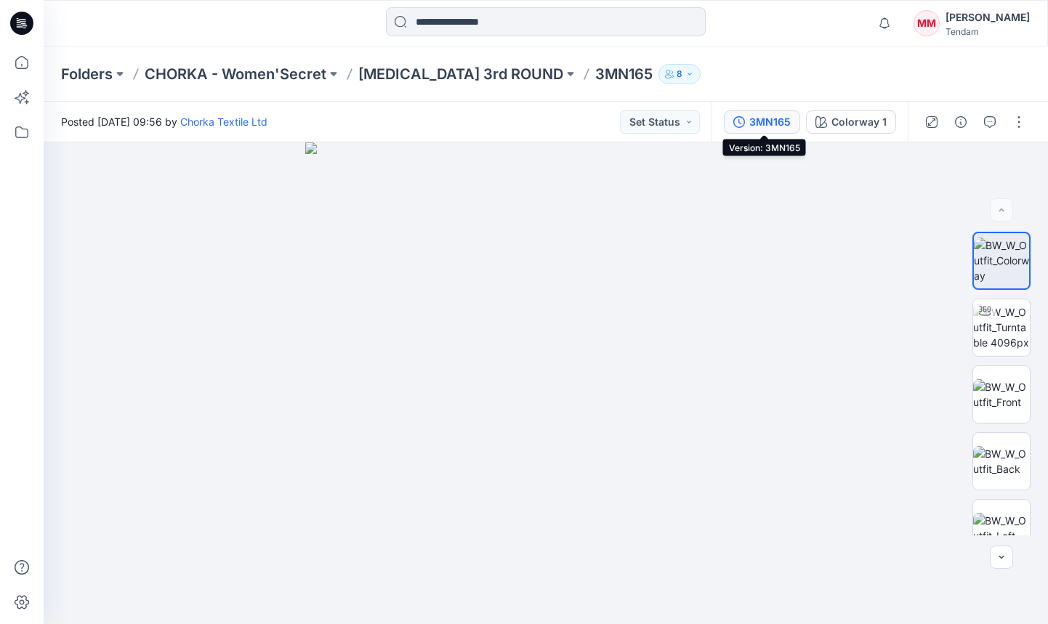
click at [764, 116] on div "3MN165" at bounding box center [769, 122] width 41 height 16
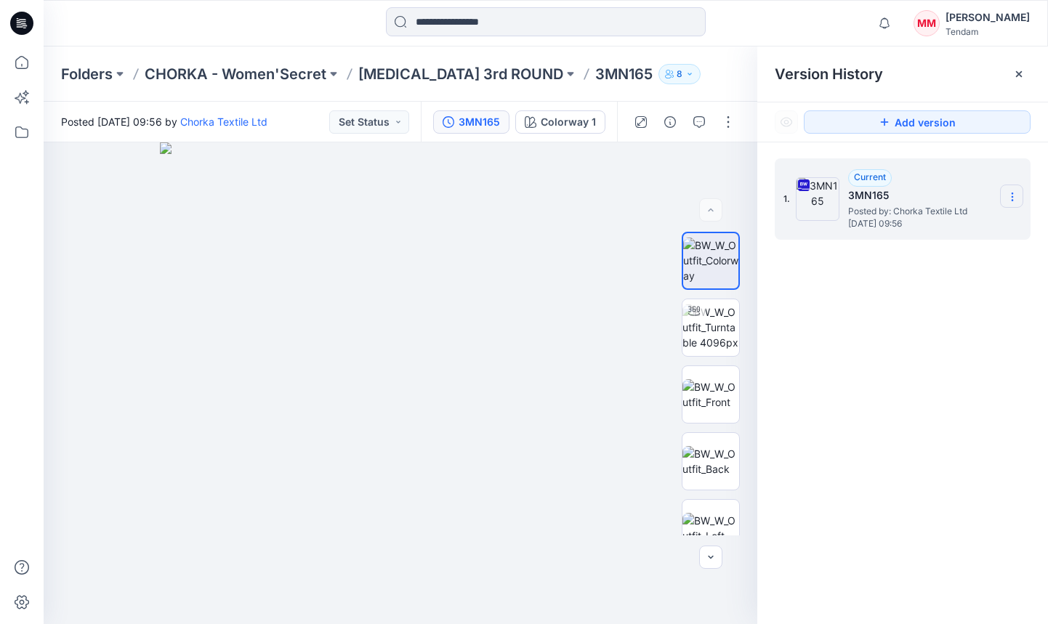
click at [843, 203] on section at bounding box center [1011, 196] width 23 height 23
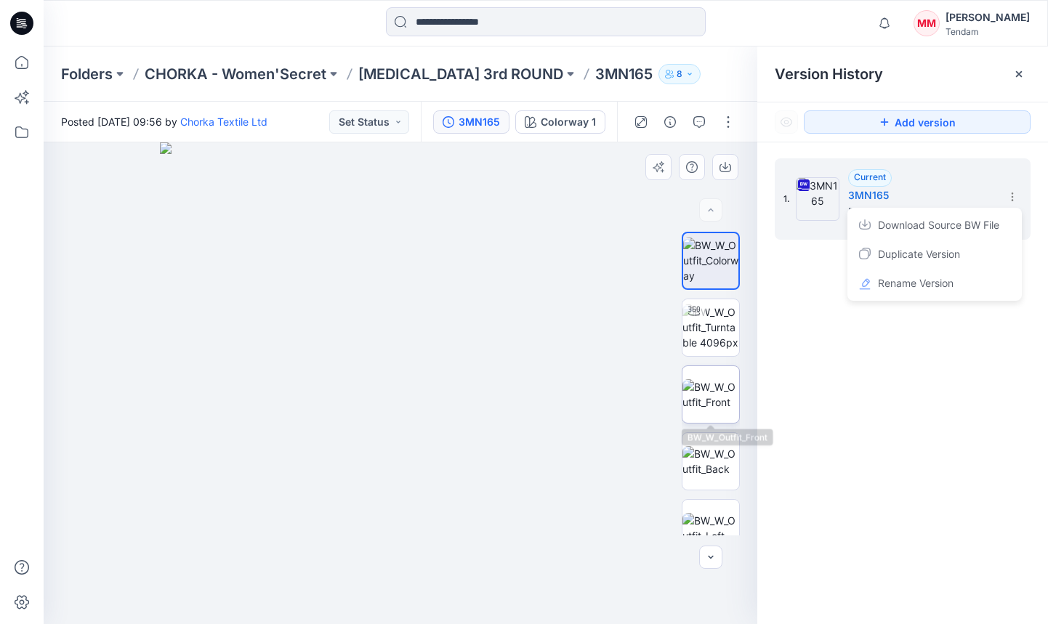
click at [710, 392] on img at bounding box center [711, 394] width 57 height 31
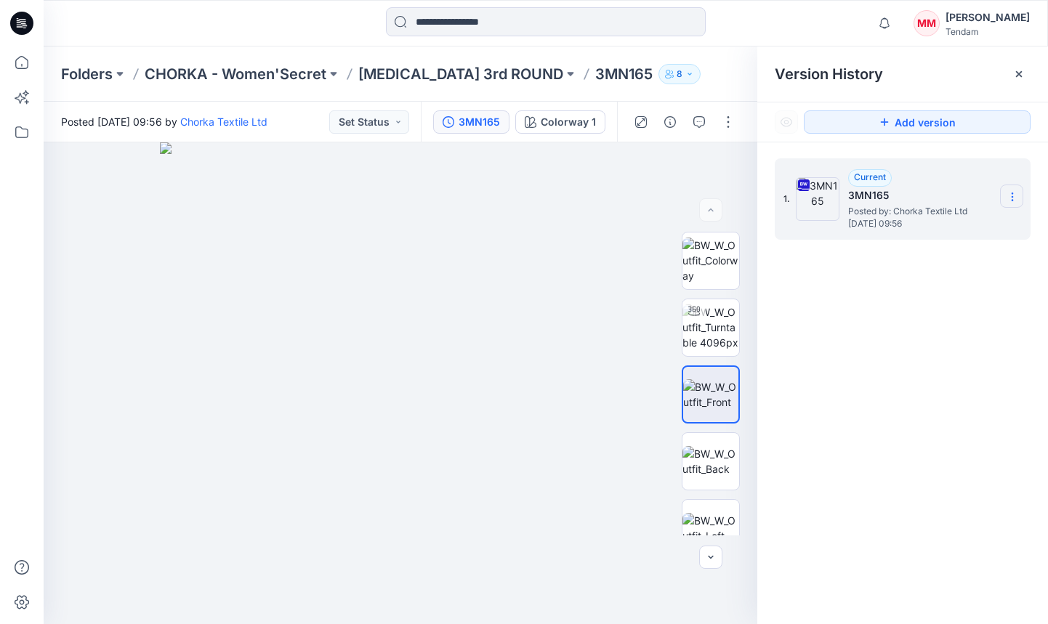
click at [843, 190] on section at bounding box center [1011, 196] width 23 height 23
click at [843, 227] on span "Download Source BW File" at bounding box center [938, 225] width 121 height 17
click at [379, 124] on button "Set Status" at bounding box center [369, 121] width 80 height 23
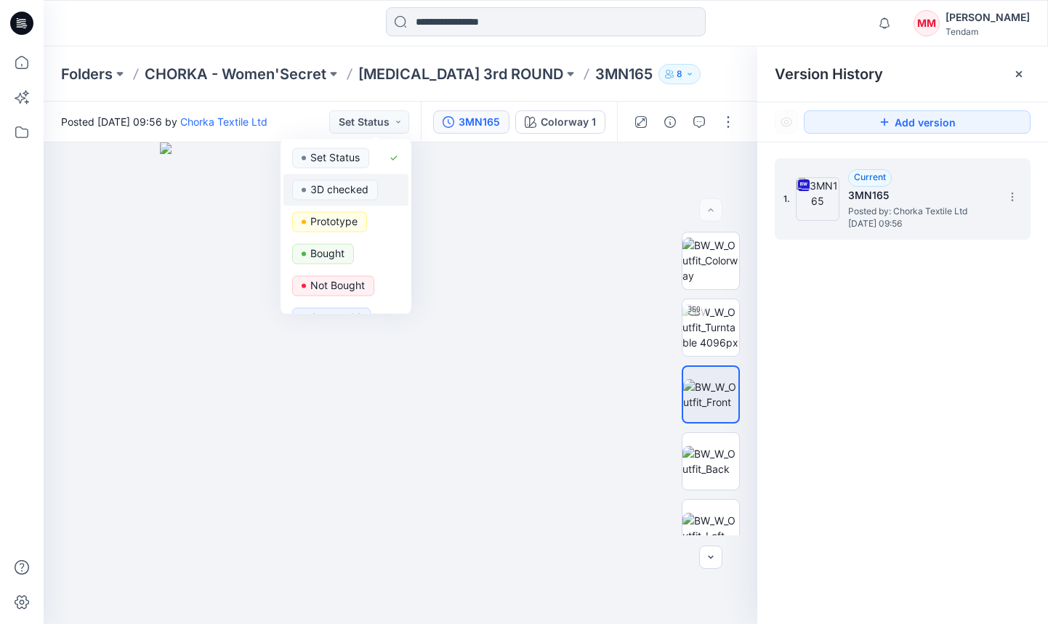
click at [368, 191] on span "3D checked" at bounding box center [335, 190] width 86 height 20
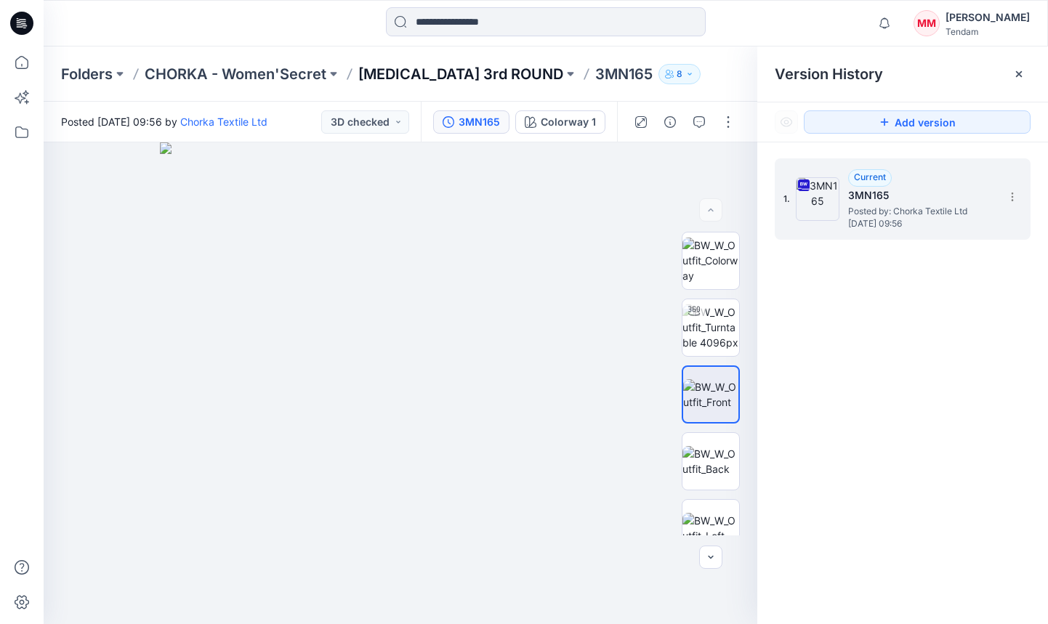
click at [412, 74] on p "[MEDICAL_DATA] 3rd ROUND" at bounding box center [460, 74] width 205 height 20
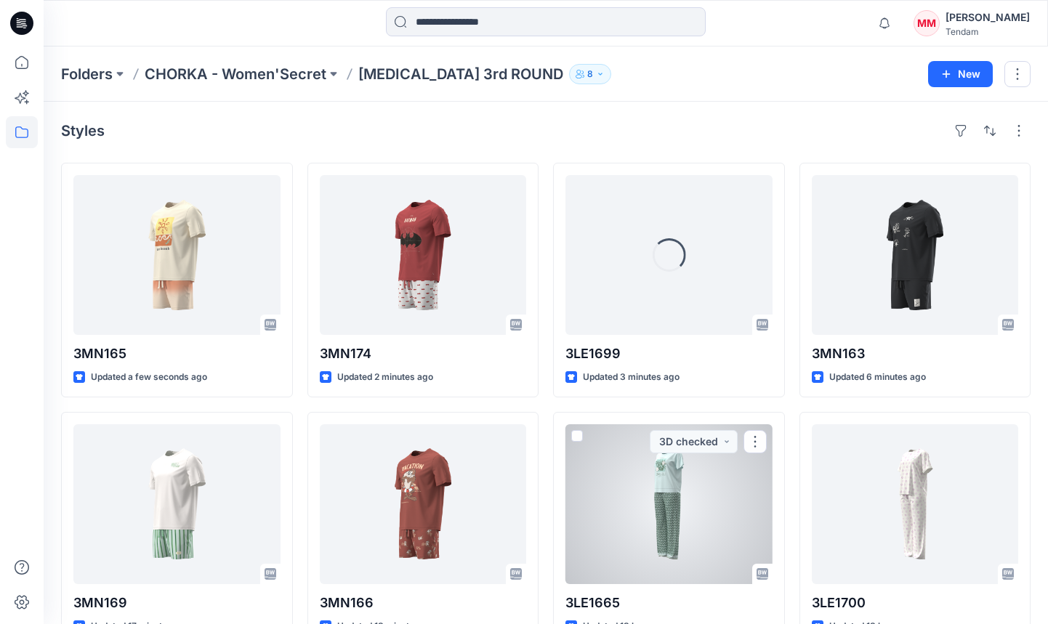
scroll to position [537, 0]
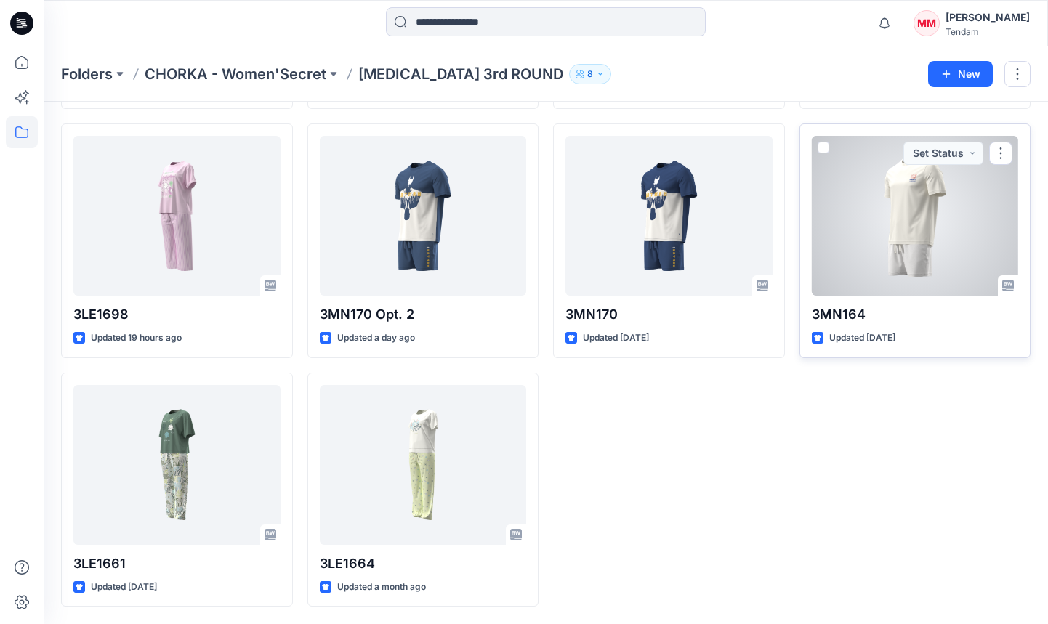
click at [843, 237] on div at bounding box center [915, 216] width 207 height 160
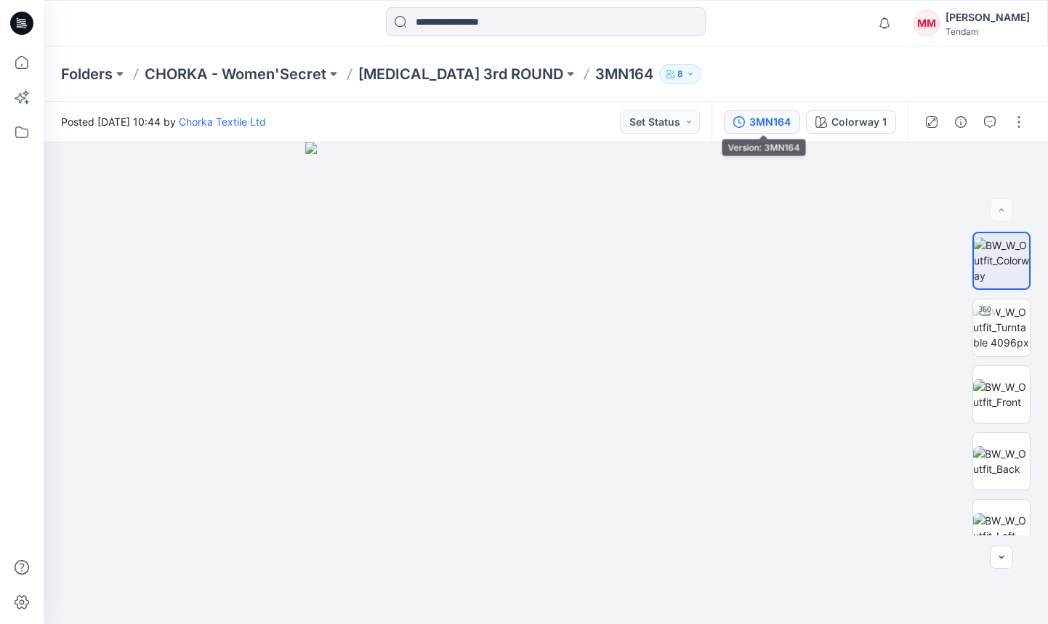
click at [740, 122] on icon "button" at bounding box center [740, 122] width 12 height 12
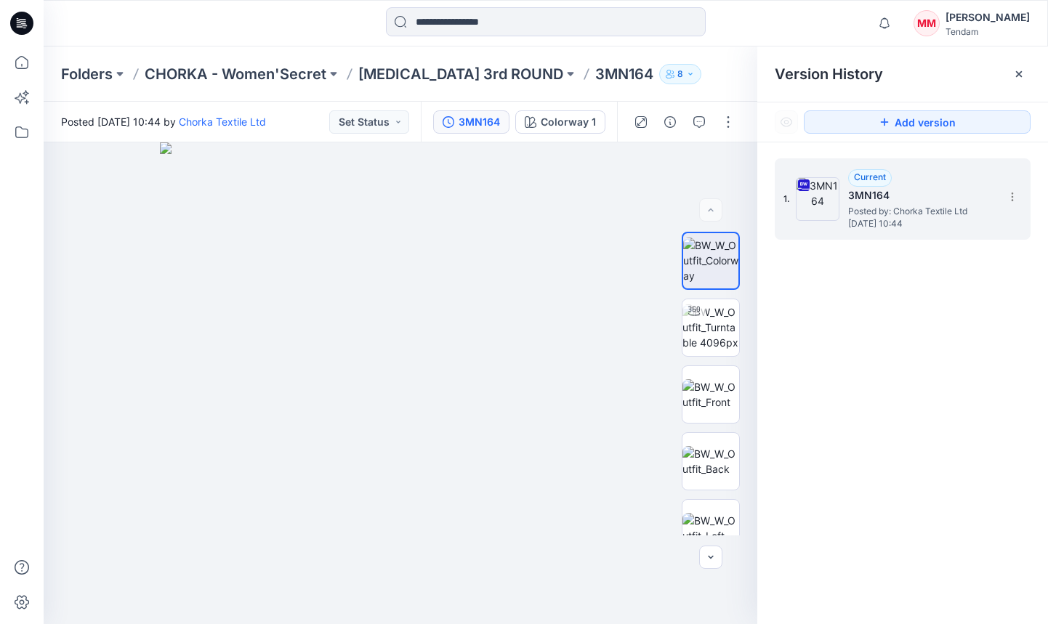
click at [843, 182] on div "1. Current 3MN164 Posted by: Chorka Textile Ltd [DATE] 10:44" at bounding box center [903, 198] width 256 height 81
click at [843, 193] on icon at bounding box center [1013, 197] width 12 height 12
click at [843, 227] on span "Download Source BW File" at bounding box center [938, 225] width 121 height 17
click at [370, 120] on button "Set Status" at bounding box center [369, 121] width 80 height 23
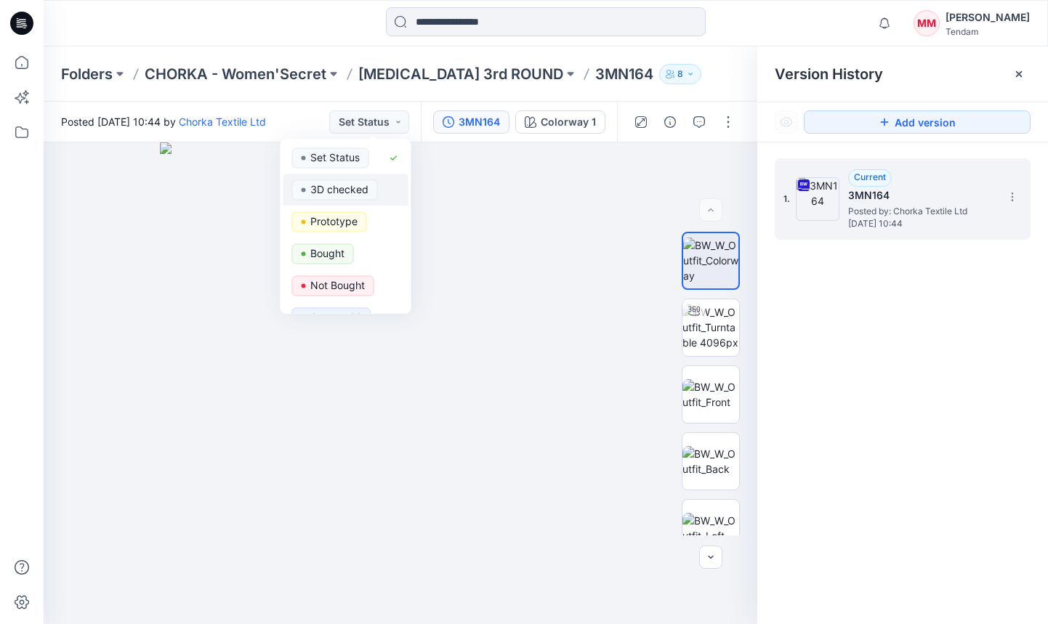
click at [353, 188] on p "3D checked" at bounding box center [339, 189] width 58 height 19
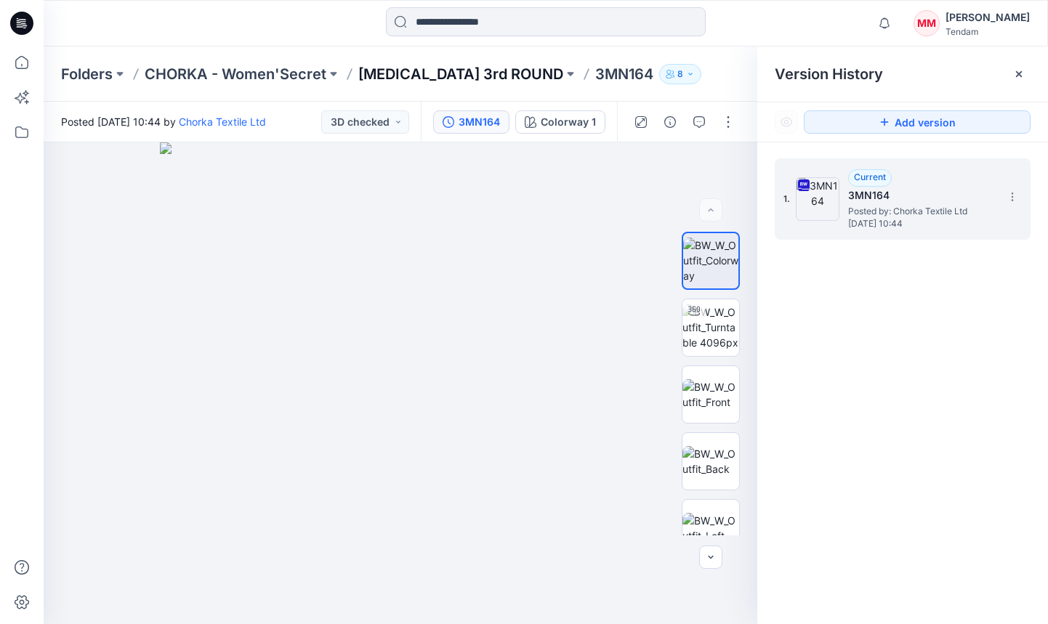
click at [412, 68] on p "[MEDICAL_DATA] 3rd ROUND" at bounding box center [460, 74] width 205 height 20
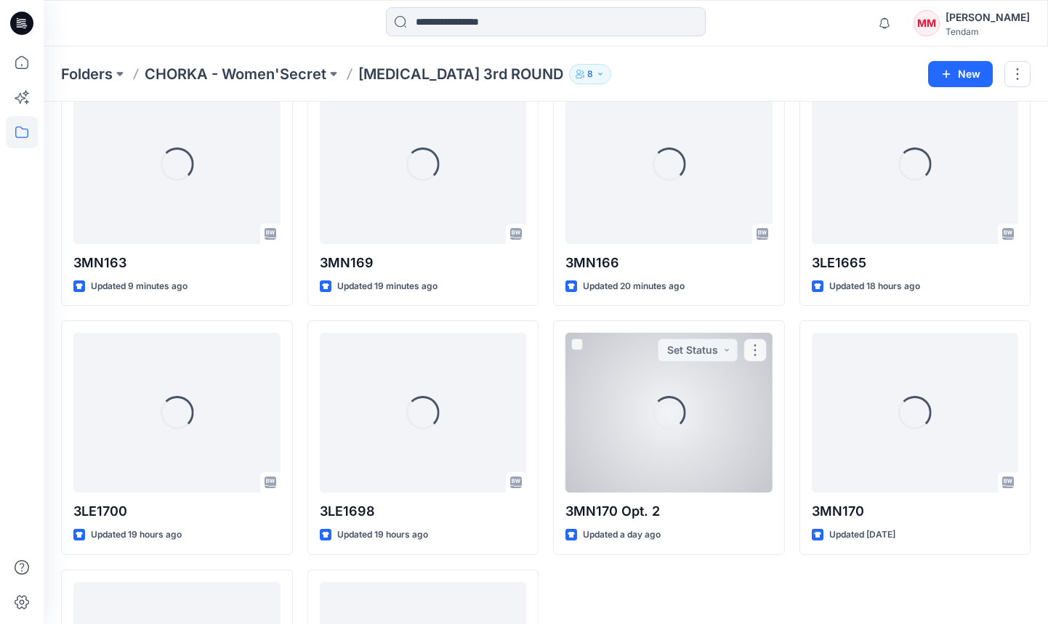
scroll to position [537, 0]
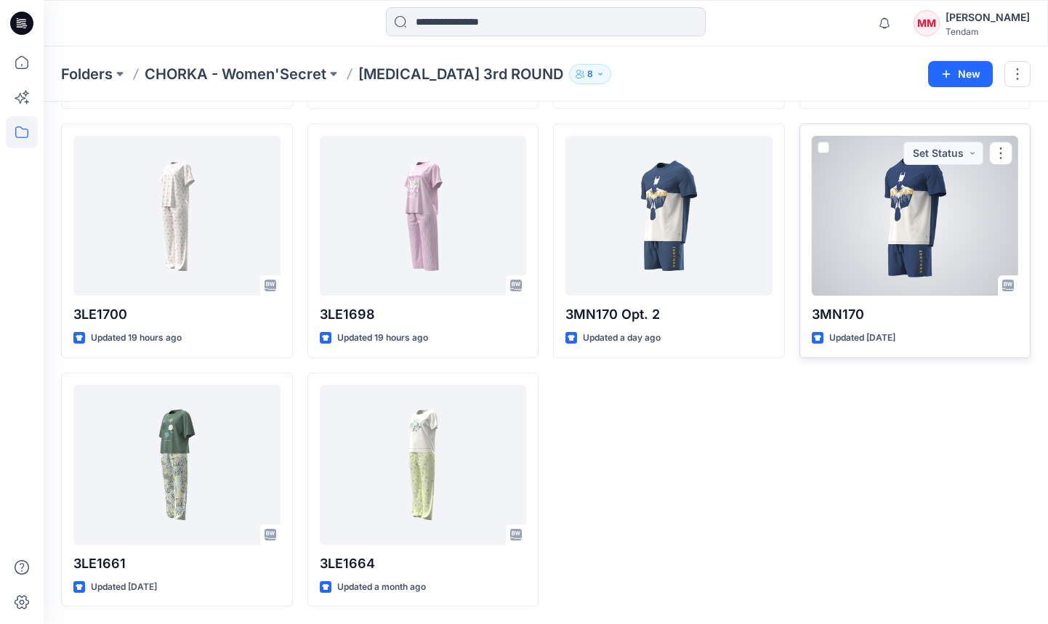
click at [843, 249] on div at bounding box center [915, 216] width 207 height 160
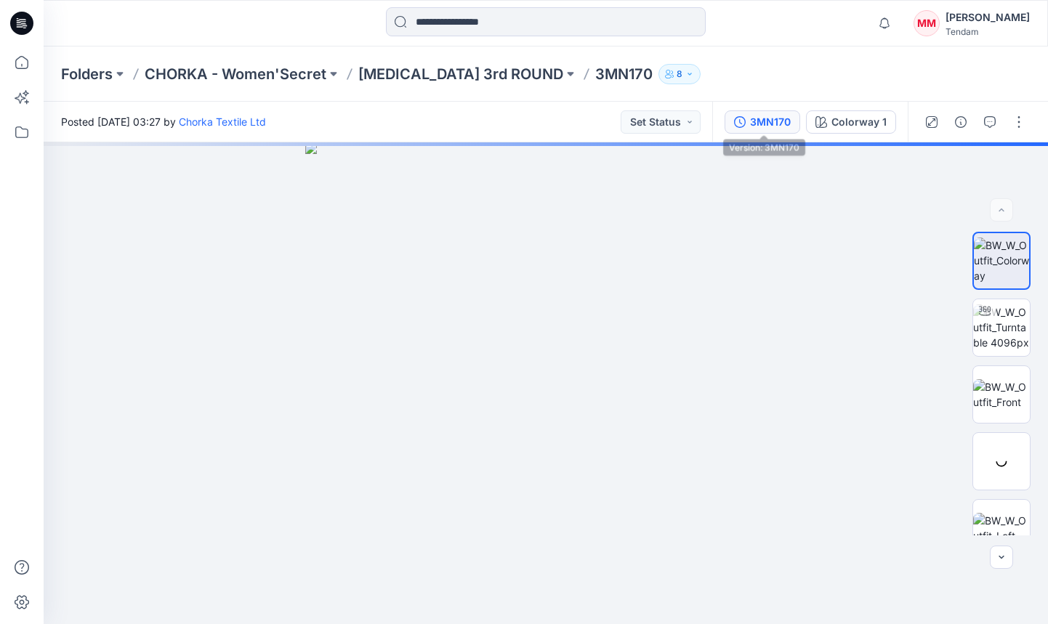
click at [760, 131] on button "3MN170" at bounding box center [763, 121] width 76 height 23
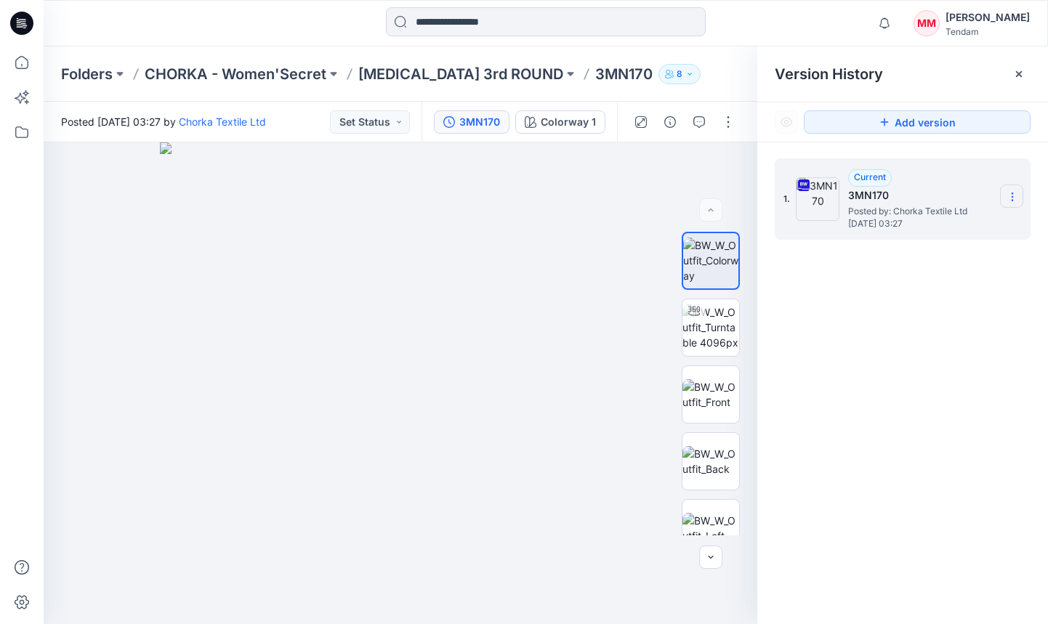
click at [843, 191] on icon at bounding box center [1013, 197] width 12 height 12
click at [843, 225] on span "Download Source BW File" at bounding box center [938, 225] width 121 height 17
click at [406, 121] on button "Set Status" at bounding box center [370, 121] width 80 height 23
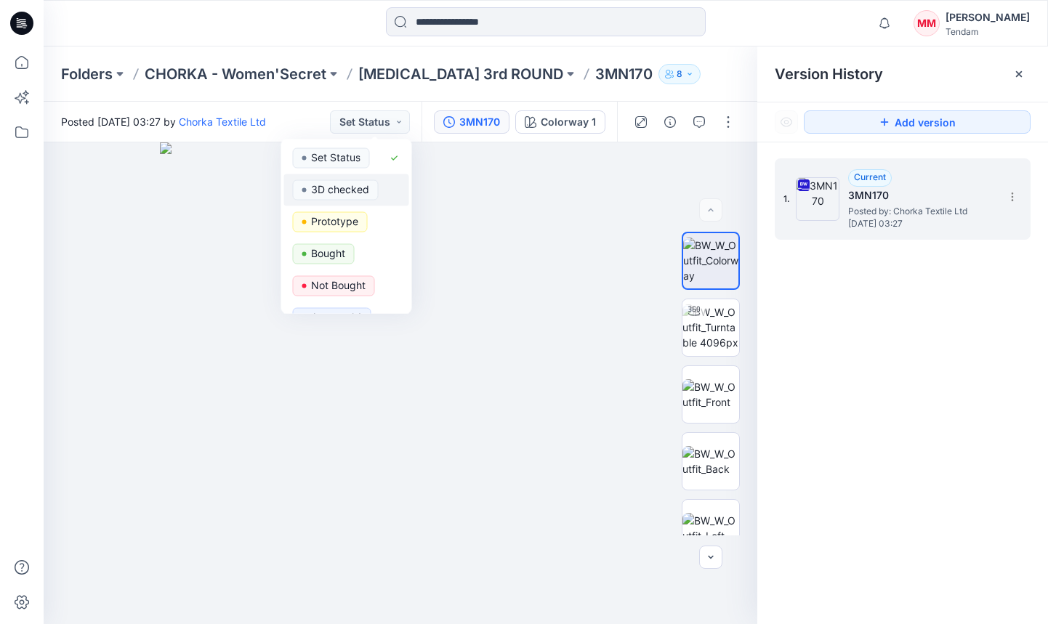
click at [355, 193] on p "3D checked" at bounding box center [340, 189] width 58 height 19
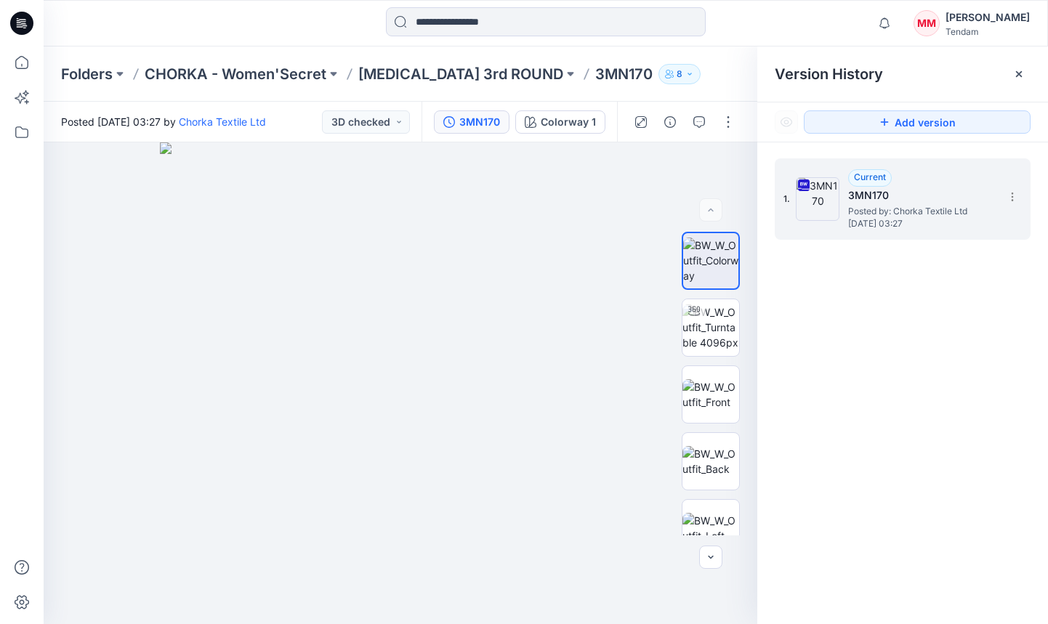
click at [400, 60] on div "Folders CHORKA - Women'Secret [MEDICAL_DATA] 3rd ROUND 3MN170 8" at bounding box center [546, 74] width 1005 height 55
click at [430, 76] on p "[MEDICAL_DATA] 3rd ROUND" at bounding box center [460, 74] width 205 height 20
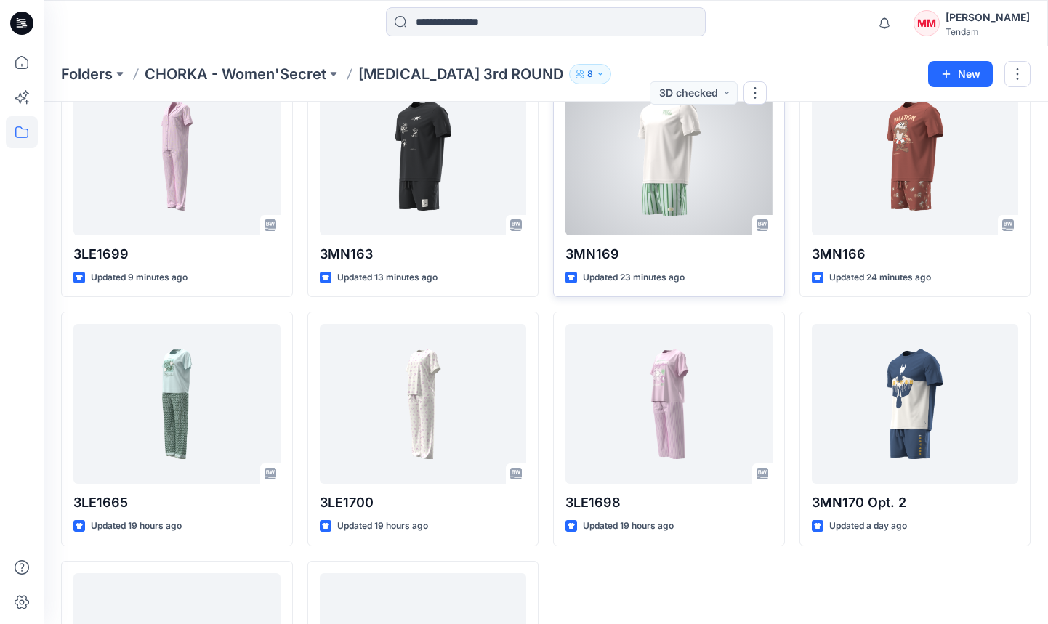
scroll to position [537, 0]
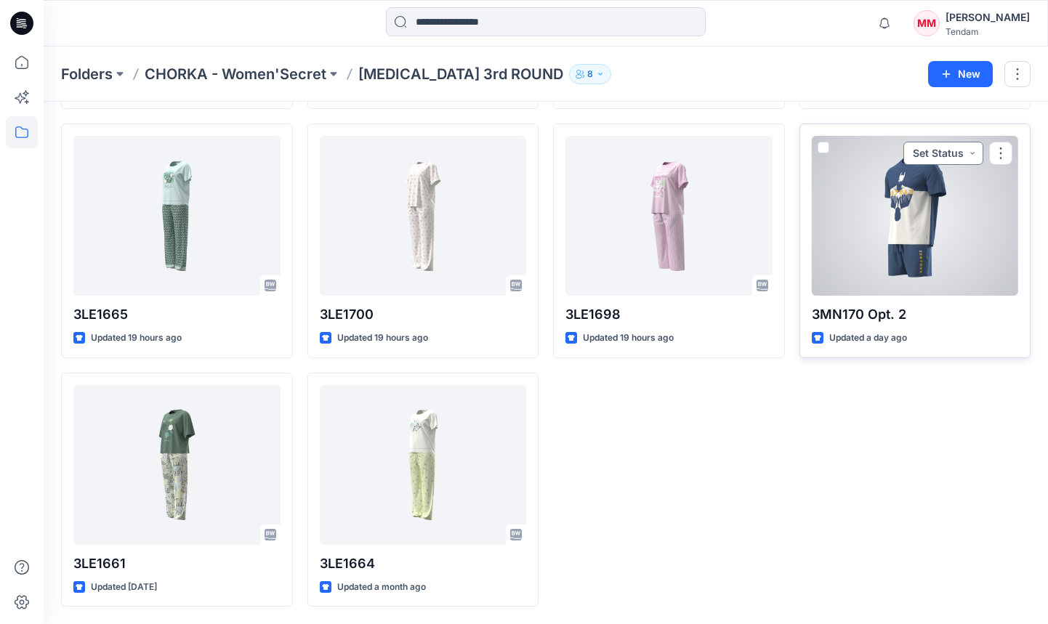
click at [843, 154] on button "Set Status" at bounding box center [944, 153] width 80 height 23
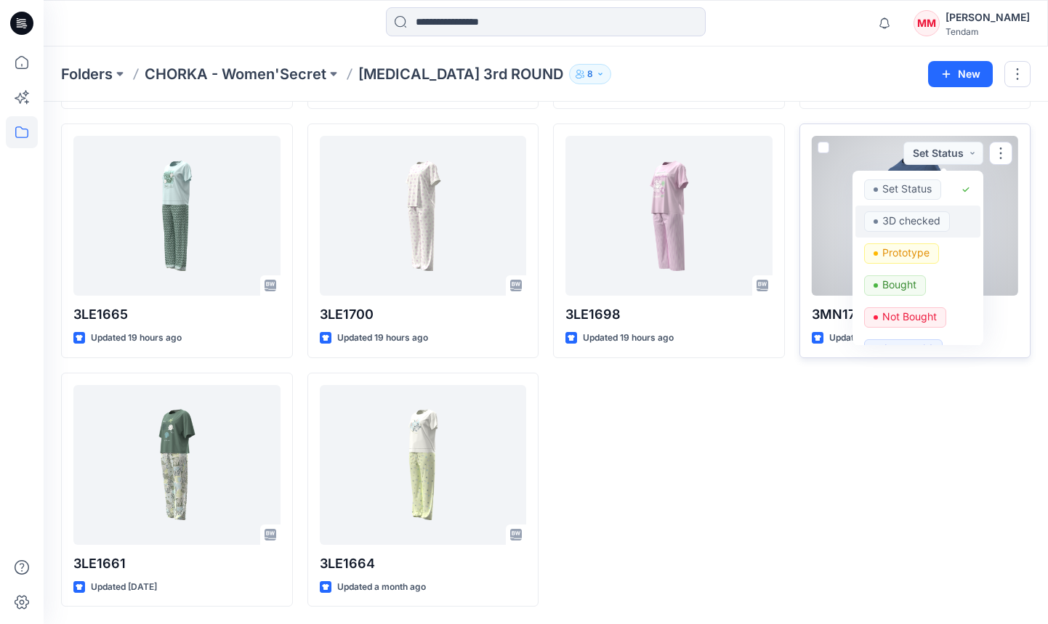
click at [843, 224] on p "3D checked" at bounding box center [912, 221] width 58 height 19
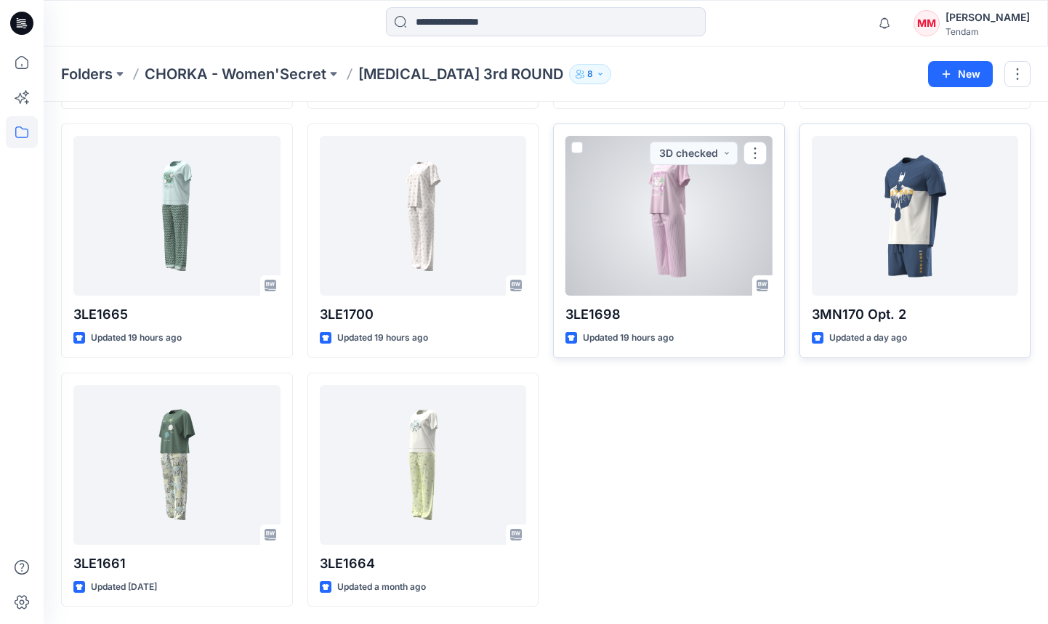
click at [702, 206] on div at bounding box center [669, 216] width 207 height 160
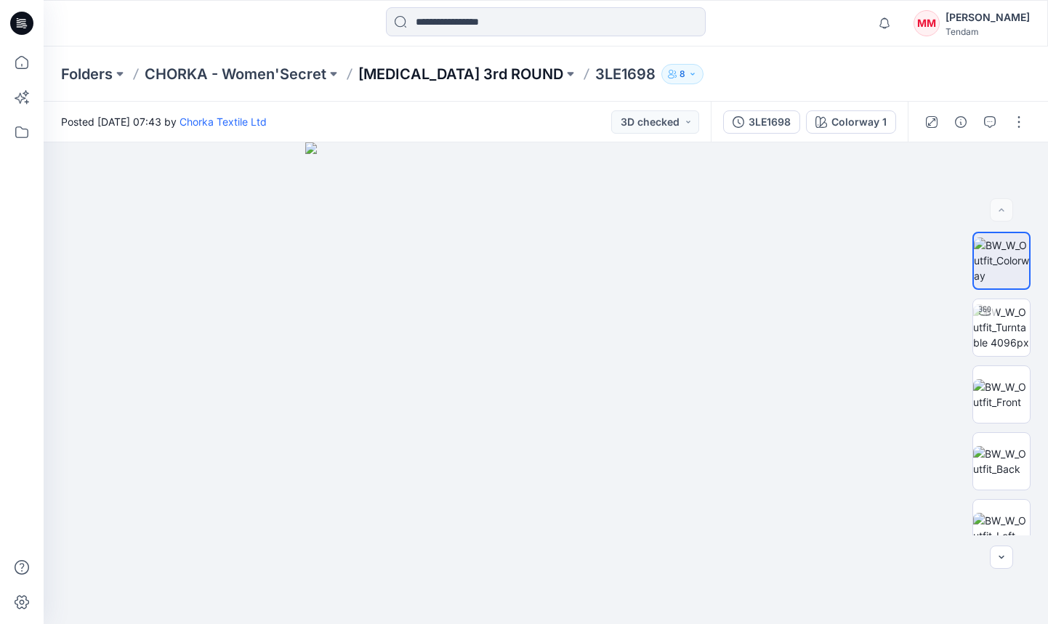
click at [456, 76] on p "[MEDICAL_DATA] 3rd ROUND" at bounding box center [460, 74] width 205 height 20
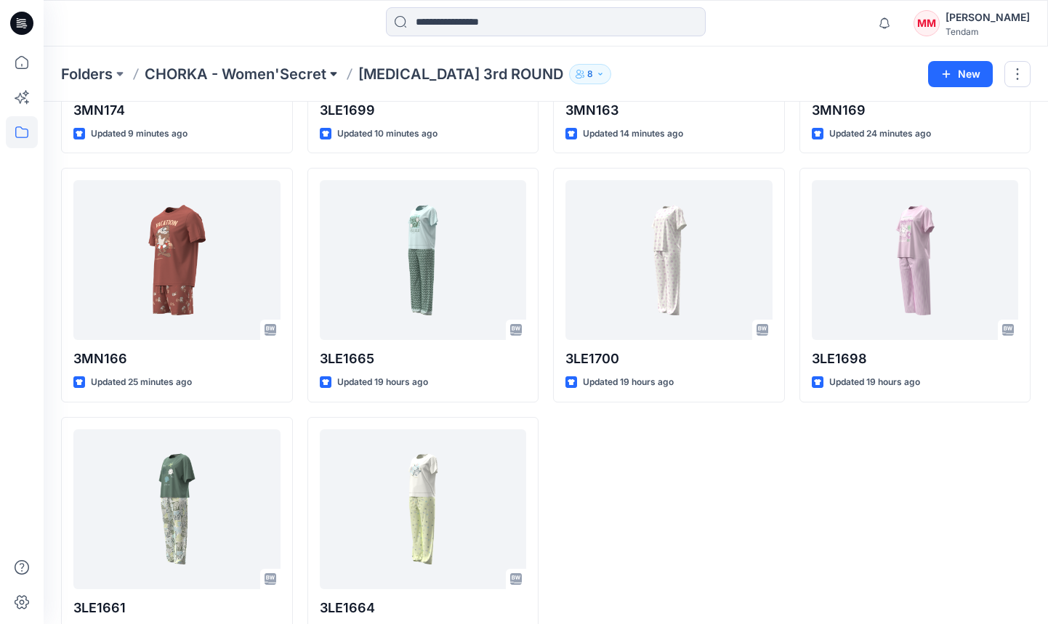
scroll to position [537, 0]
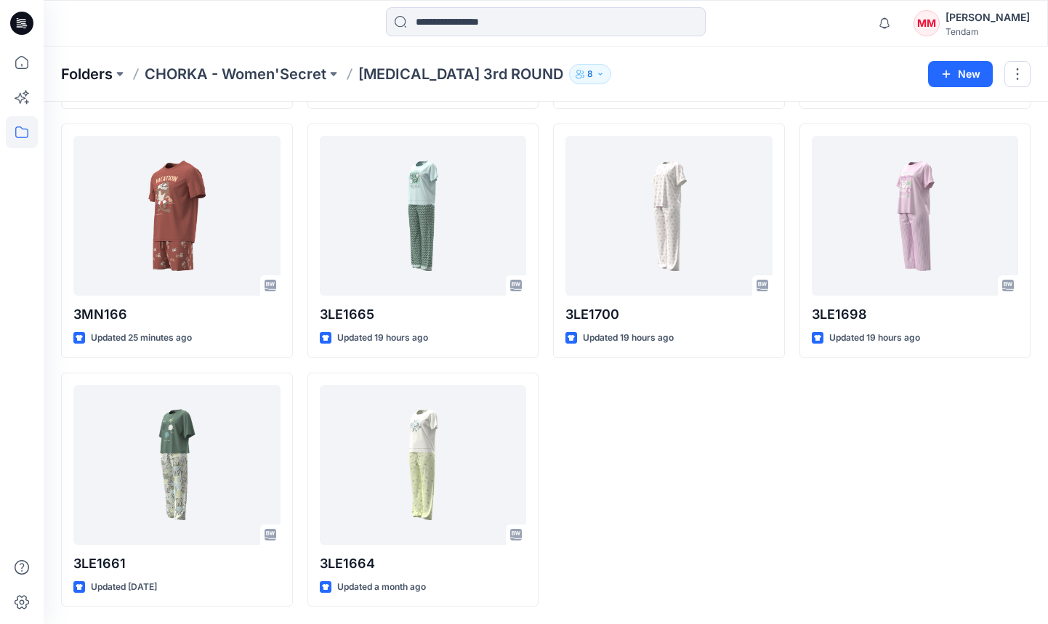
click at [95, 69] on p "Folders" at bounding box center [87, 74] width 52 height 20
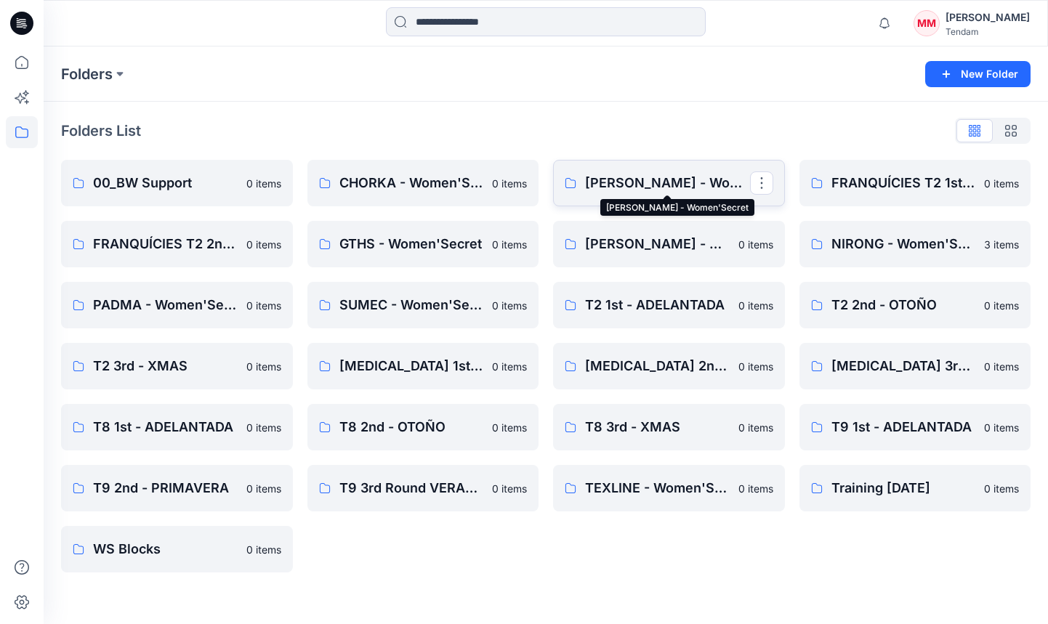
click at [645, 180] on p "[PERSON_NAME] - Women'Secret" at bounding box center [667, 183] width 165 height 20
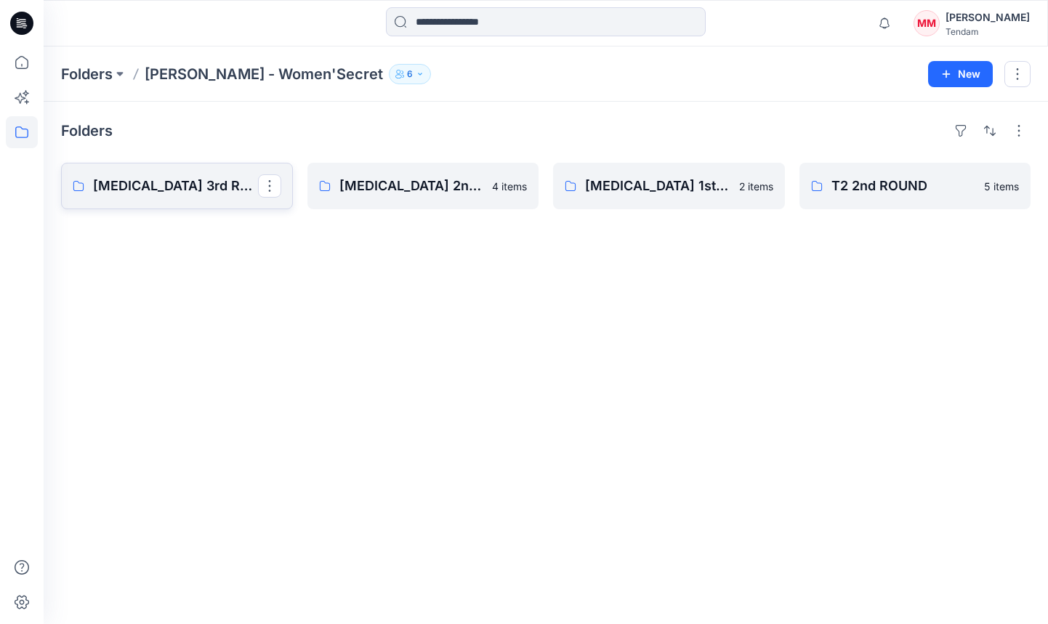
click at [214, 183] on p "[MEDICAL_DATA] 3rd ROUND" at bounding box center [175, 186] width 165 height 20
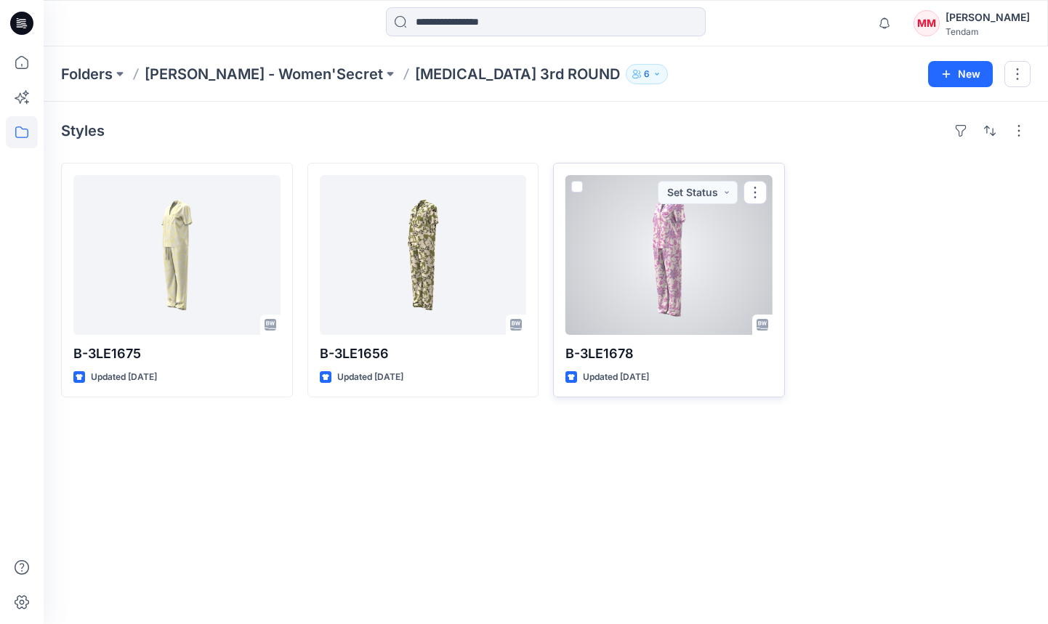
click at [669, 270] on div at bounding box center [669, 255] width 207 height 160
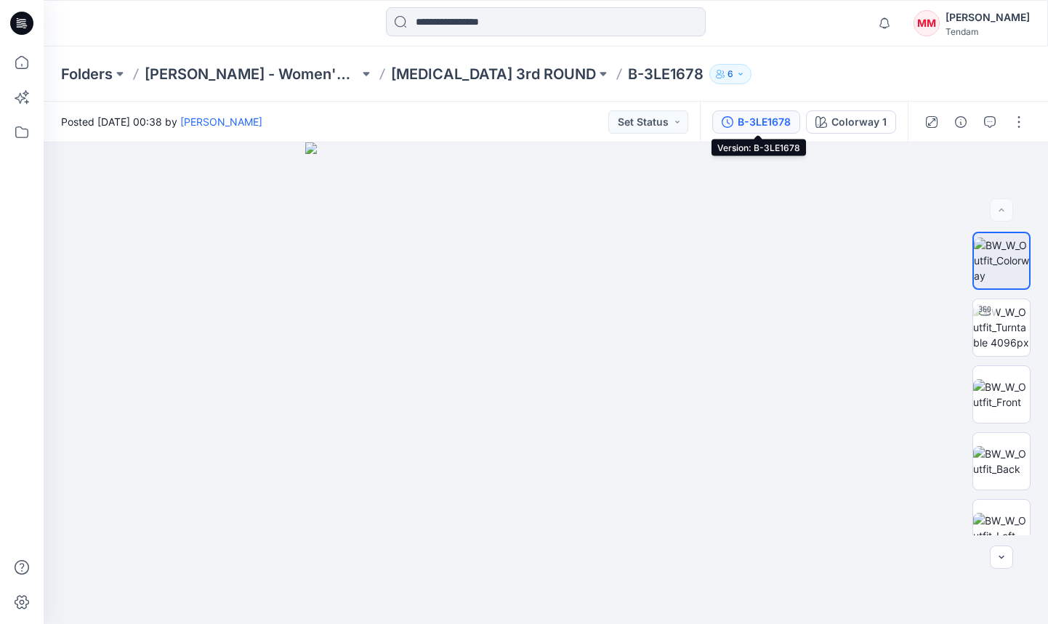
click at [772, 120] on div "B-3LE1678" at bounding box center [764, 122] width 53 height 16
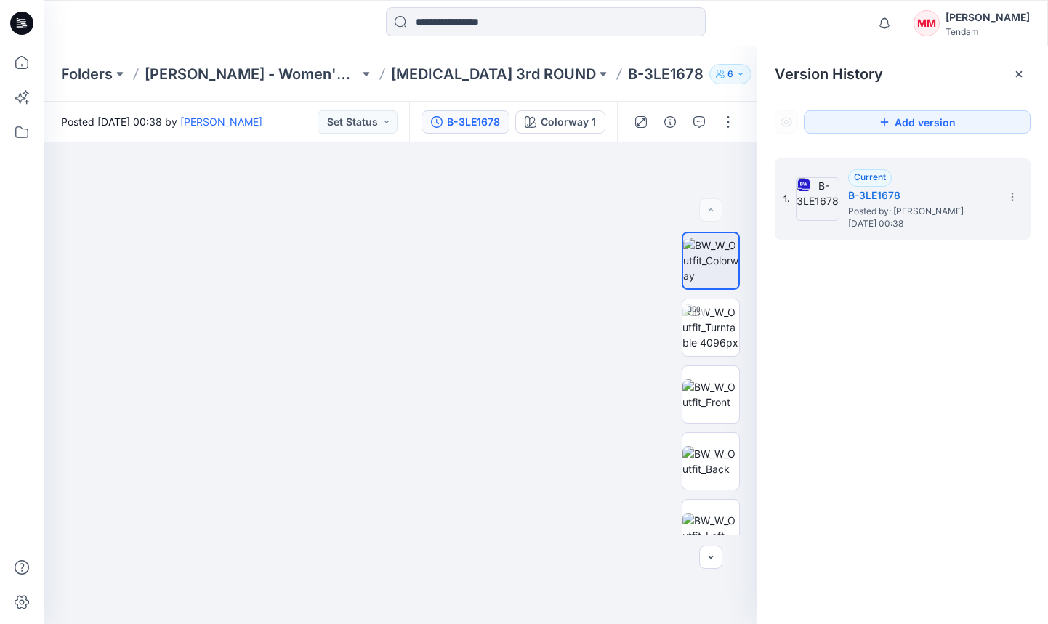
scroll to position [52, 0]
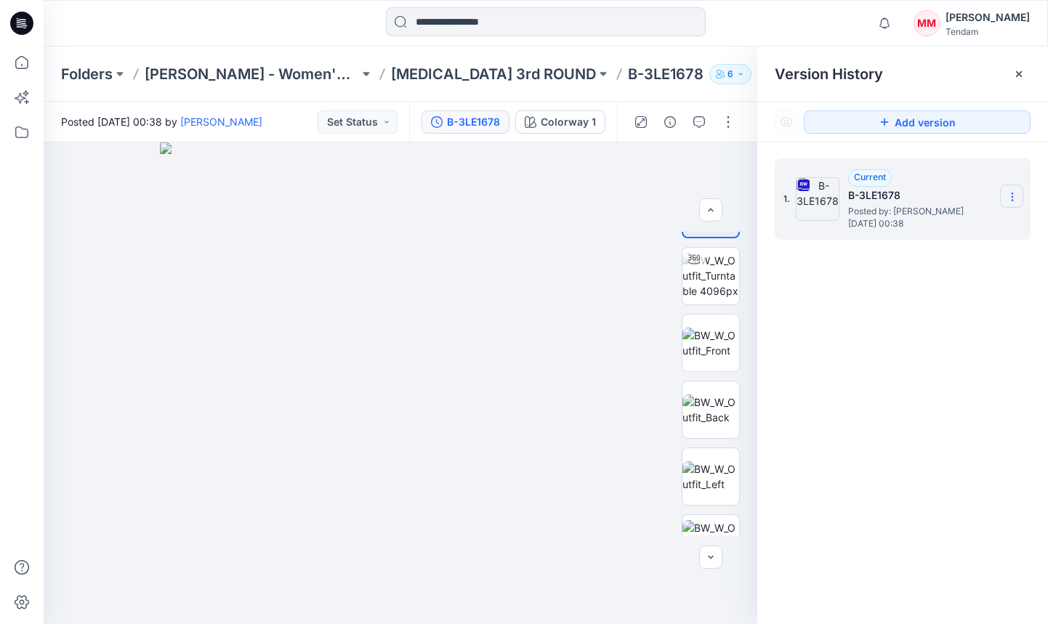
click at [843, 196] on icon at bounding box center [1013, 197] width 12 height 12
click at [843, 229] on span "Download Source BW File" at bounding box center [938, 225] width 121 height 17
click at [843, 189] on section at bounding box center [1011, 196] width 23 height 23
click at [843, 222] on span "Download Source BW File" at bounding box center [938, 225] width 121 height 17
click at [380, 122] on button "Set Status" at bounding box center [358, 121] width 80 height 23
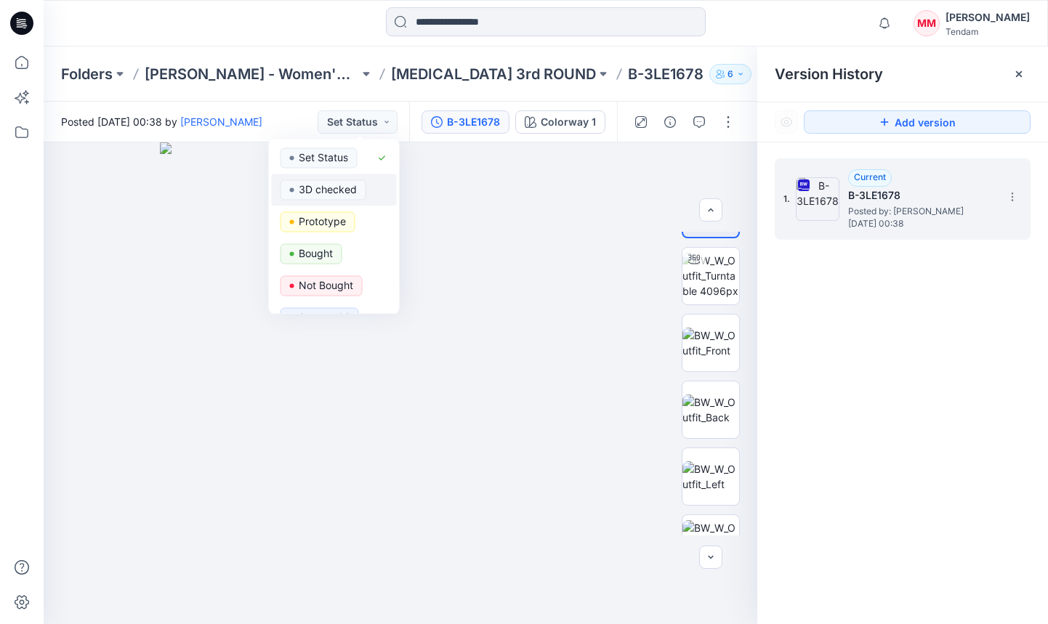
click at [343, 187] on p "3D checked" at bounding box center [328, 189] width 58 height 19
